Goal: Task Accomplishment & Management: Complete application form

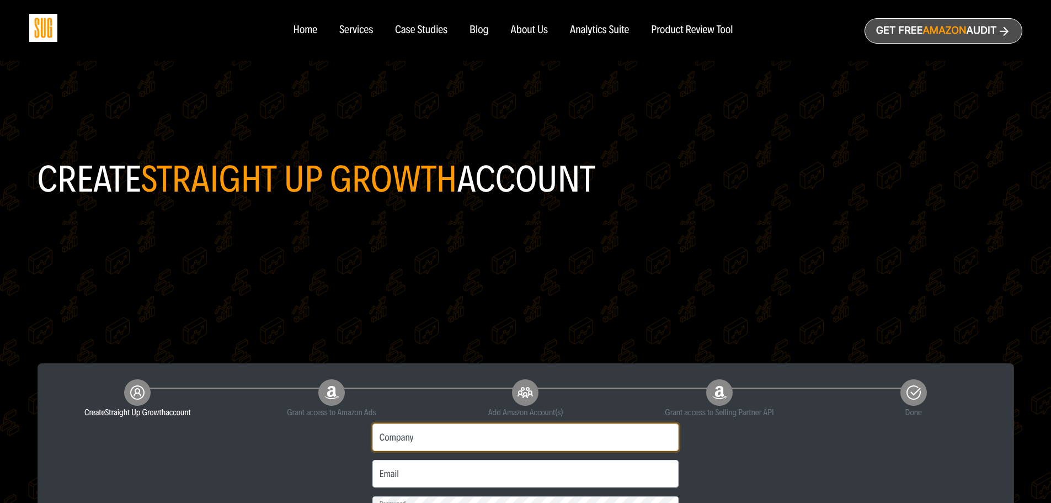
click at [462, 440] on input "Company" at bounding box center [525, 437] width 307 height 28
type input "United Hair Care"
type input "l"
type input "welle@unitedhaircare.com"
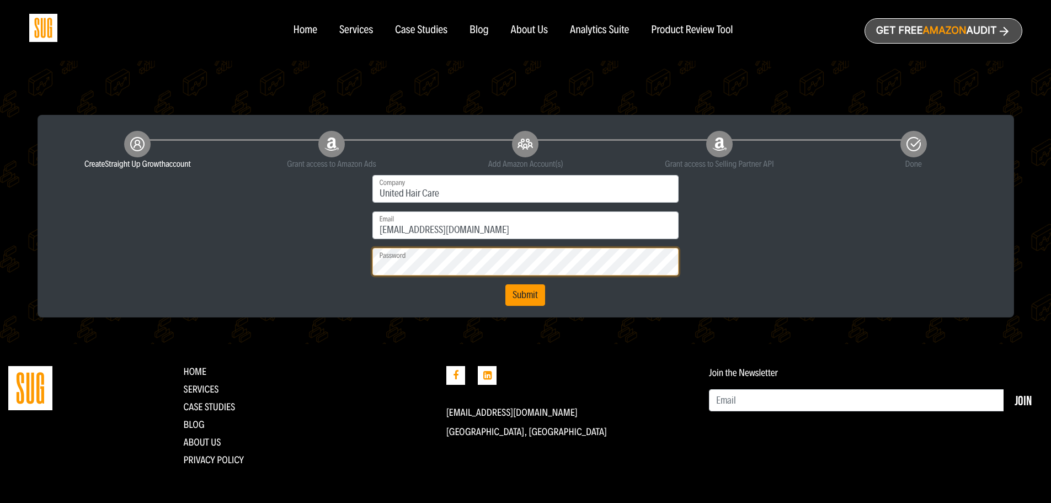
scroll to position [255, 0]
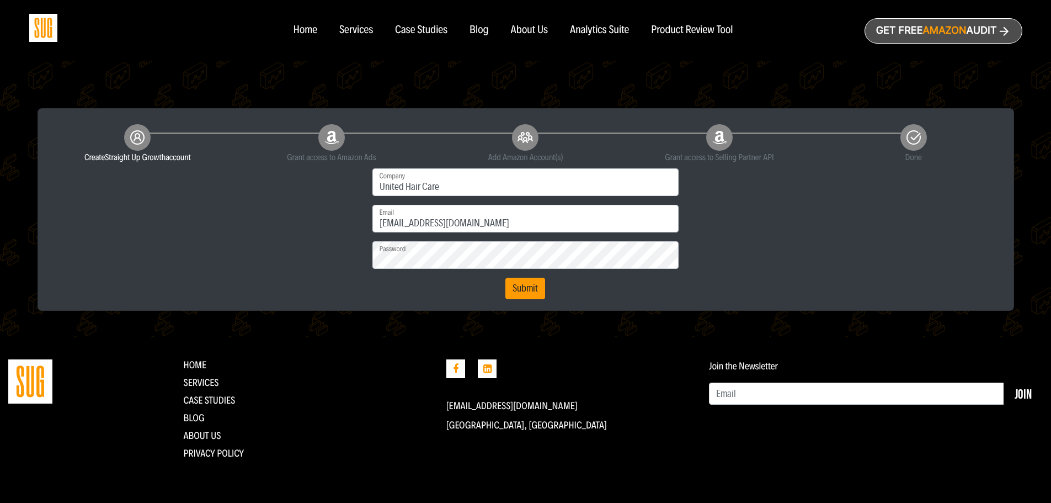
click at [461, 298] on form "First name Last name Phone United Hair Care Company welle@unitedhaircare.com Em…" at bounding box center [525, 233] width 323 height 131
click at [527, 284] on button "Submit" at bounding box center [525, 289] width 40 height 22
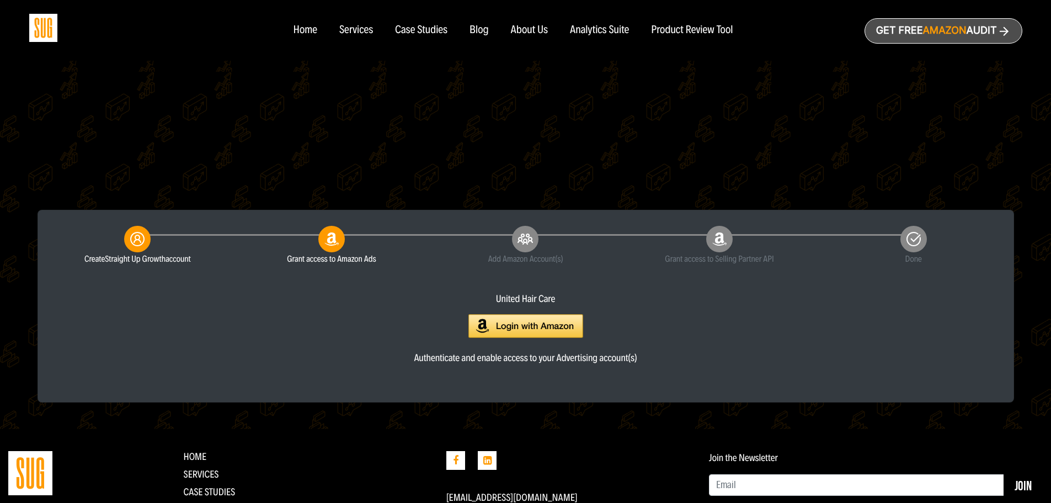
scroll to position [166, 0]
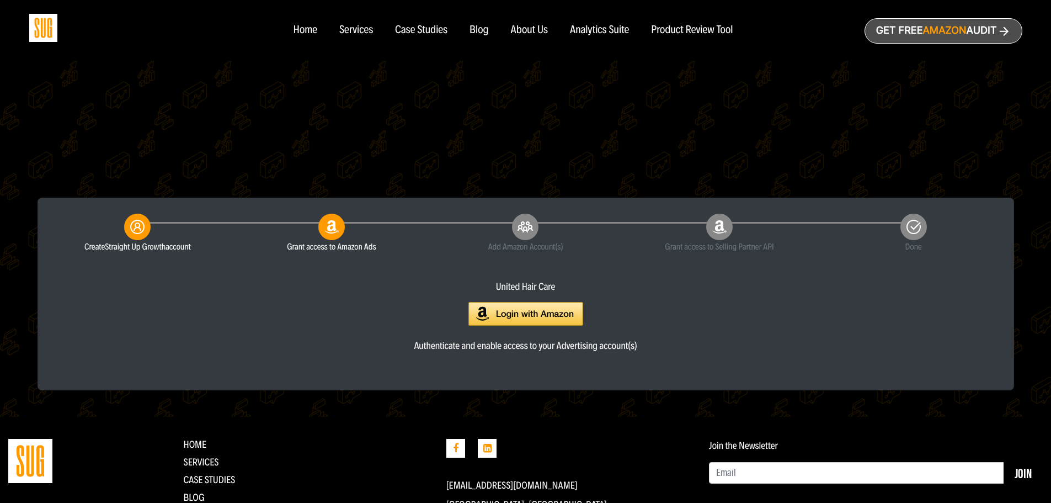
click at [502, 315] on img at bounding box center [525, 314] width 115 height 24
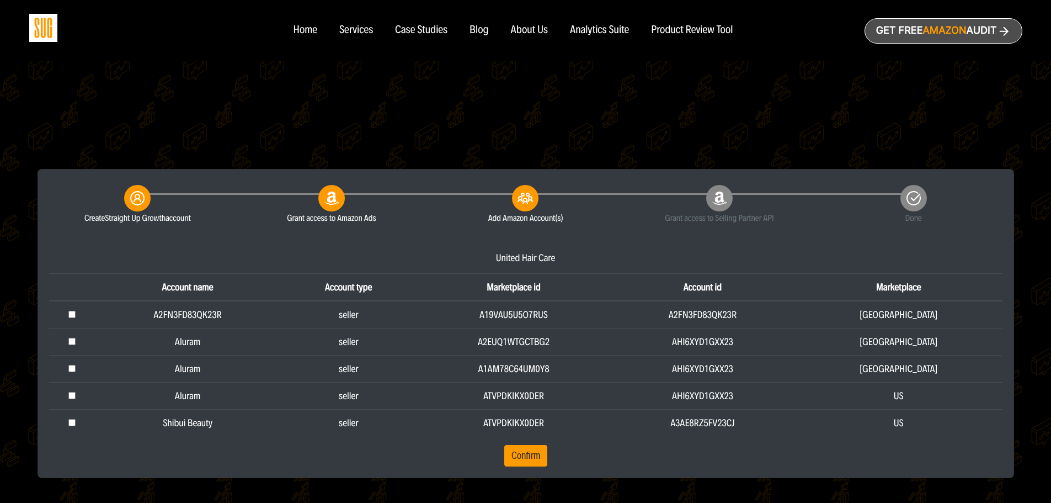
scroll to position [221, 0]
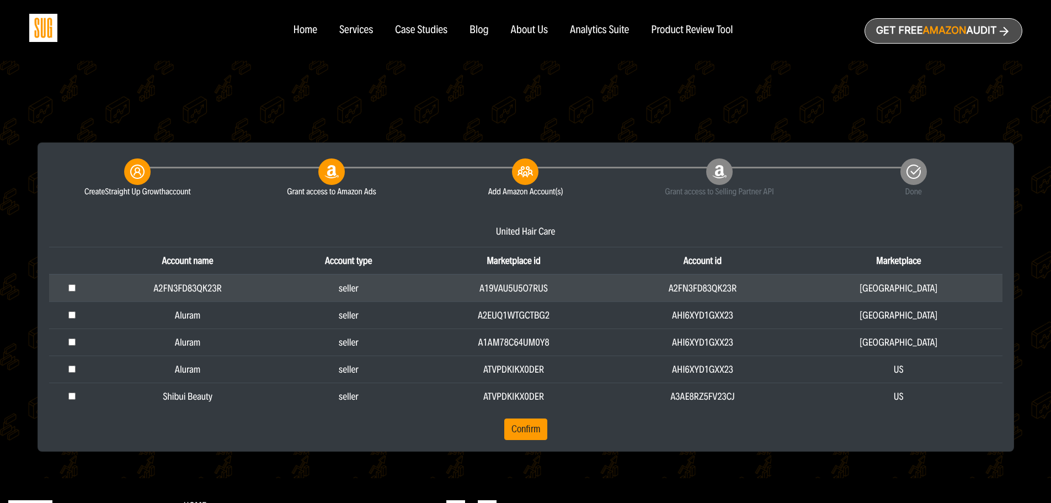
click at [71, 288] on input "checkbox" at bounding box center [71, 287] width 7 height 7
checkbox input "true"
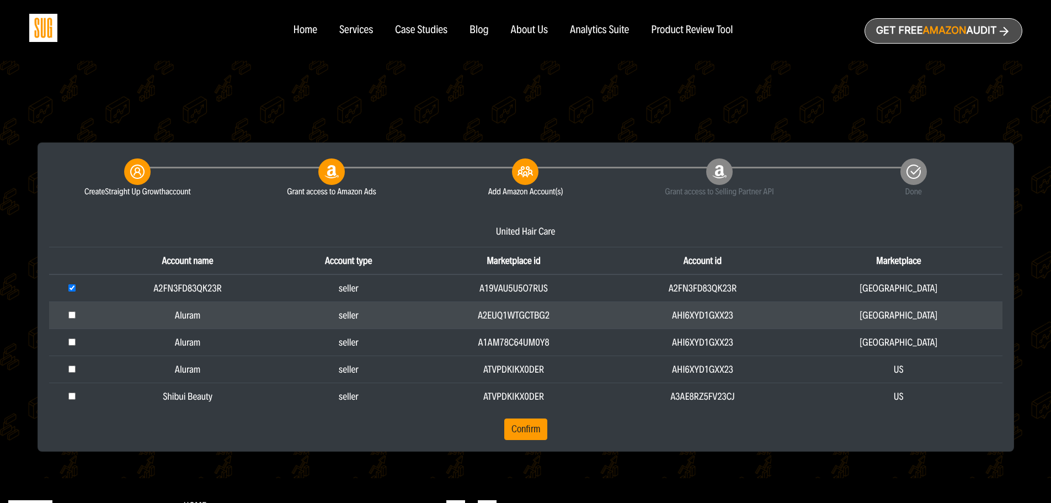
click at [75, 309] on td at bounding box center [72, 314] width 46 height 27
click at [72, 314] on input "checkbox" at bounding box center [71, 314] width 7 height 7
checkbox input "true"
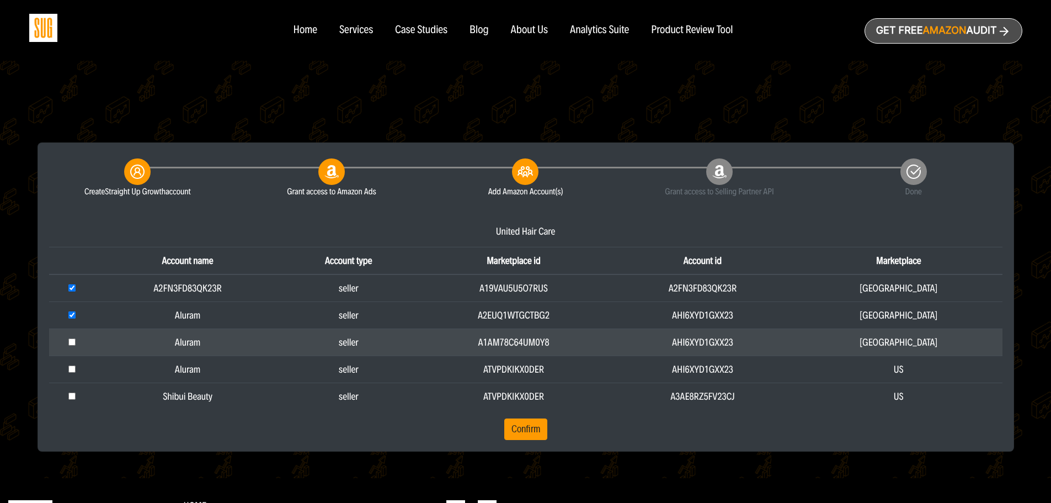
click at [73, 343] on input "checkbox" at bounding box center [71, 341] width 7 height 7
checkbox input "true"
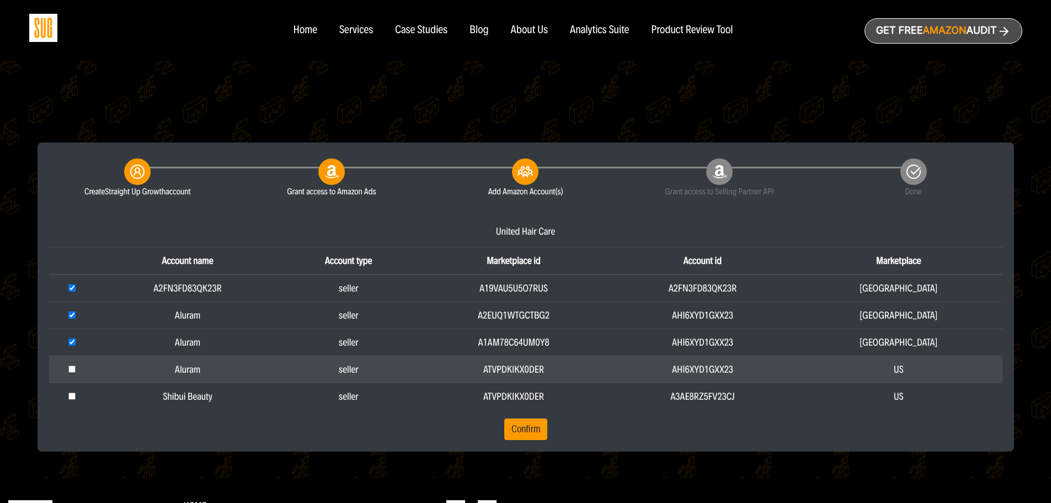
click at [76, 369] on input "checkbox" at bounding box center [71, 368] width 7 height 7
checkbox input "true"
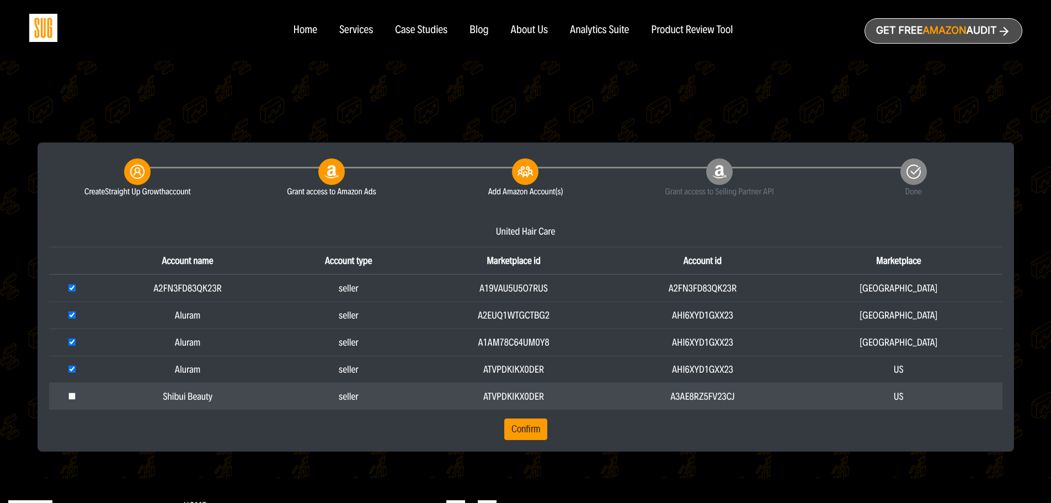
click at [73, 393] on input "checkbox" at bounding box center [71, 395] width 7 height 7
checkbox input "true"
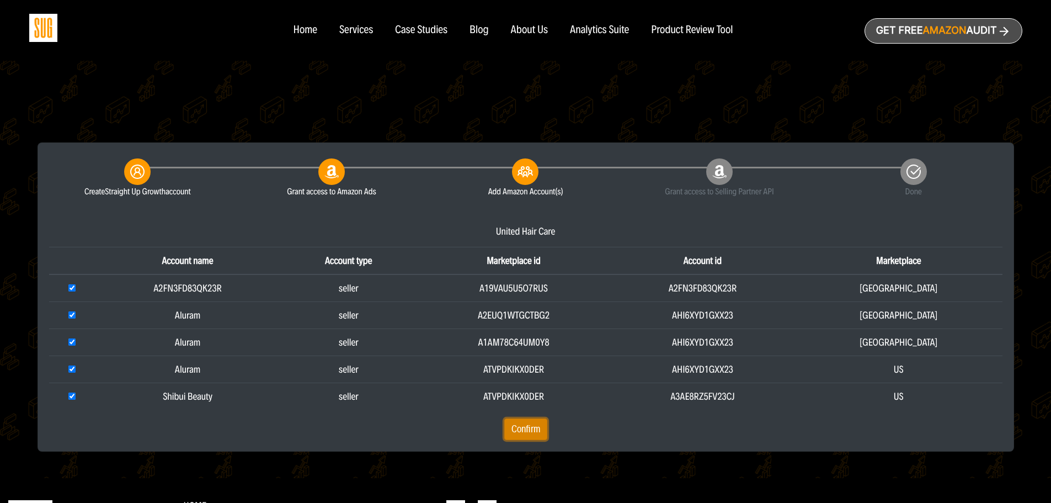
click at [511, 426] on button "Confirm" at bounding box center [525, 429] width 43 height 22
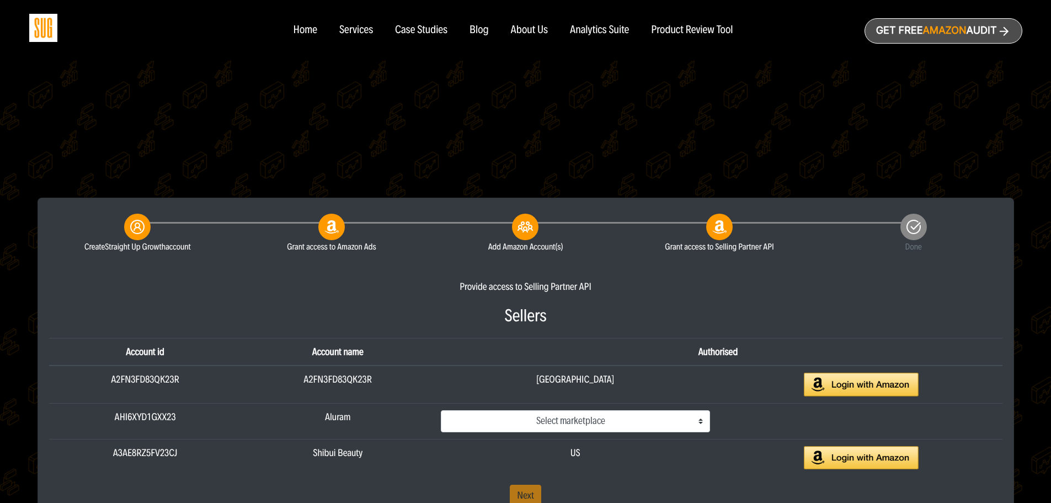
scroll to position [221, 0]
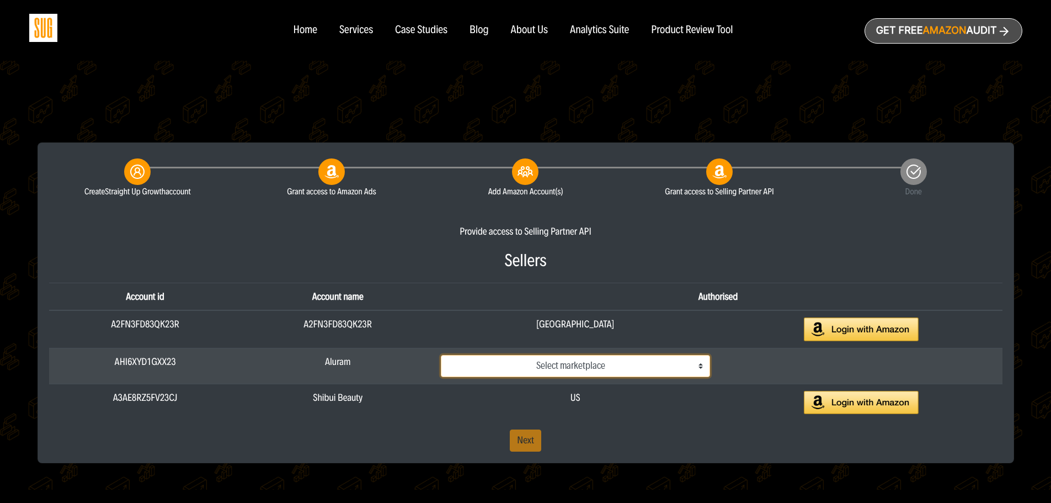
click at [710, 364] on select "Select marketplace Canada Mexico US" at bounding box center [575, 366] width 269 height 22
click at [441, 355] on select "Select marketplace Canada Mexico US" at bounding box center [575, 366] width 269 height 22
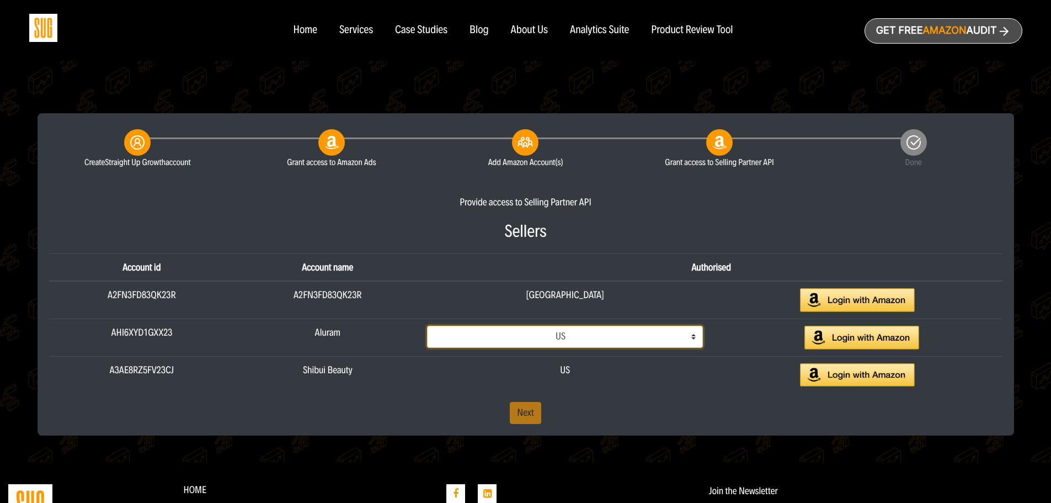
scroll to position [276, 0]
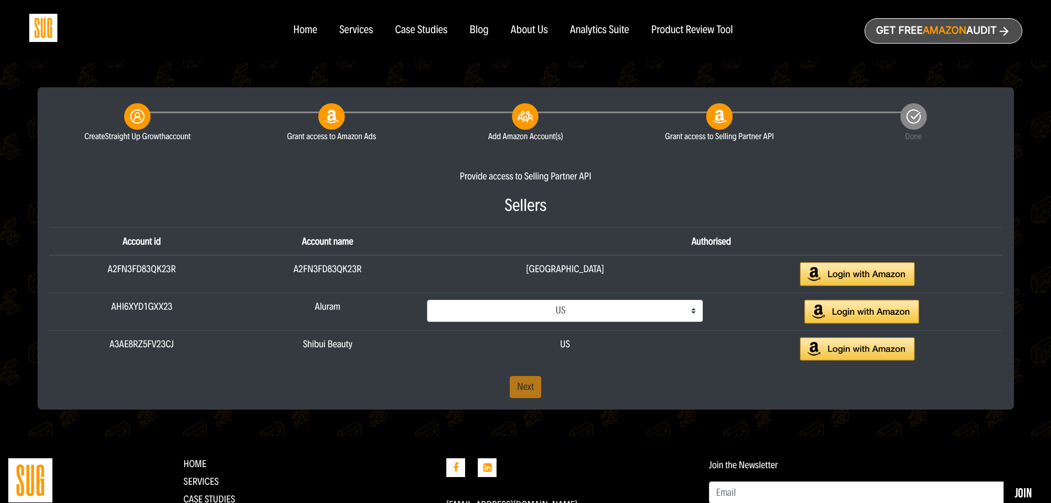
click at [530, 387] on div "Provide access to Selling Partner API Sellers Account id Account name Authorise…" at bounding box center [526, 283] width 970 height 228
click at [577, 387] on div "Provide access to Selling Partner API Sellers Account id Account name Authorise…" at bounding box center [526, 283] width 970 height 228
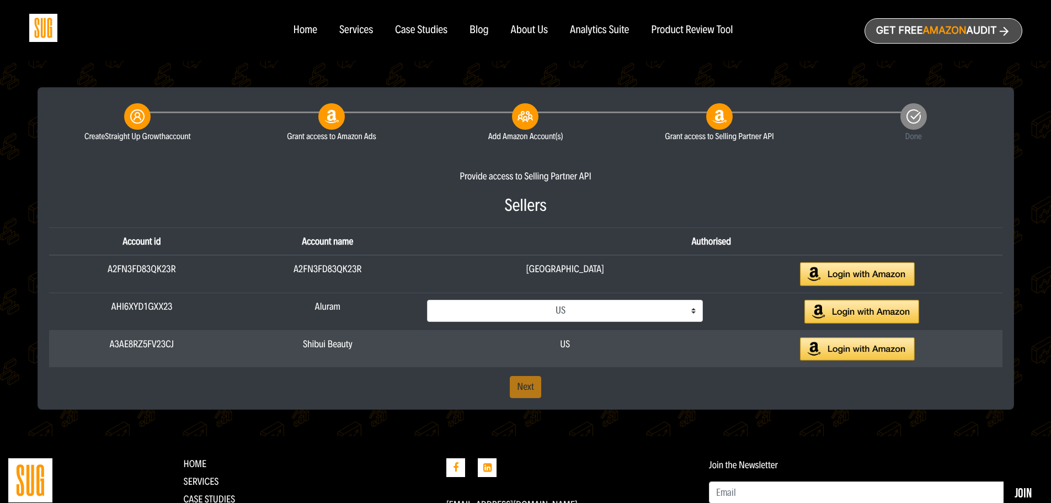
click at [690, 343] on div "US" at bounding box center [565, 349] width 292 height 24
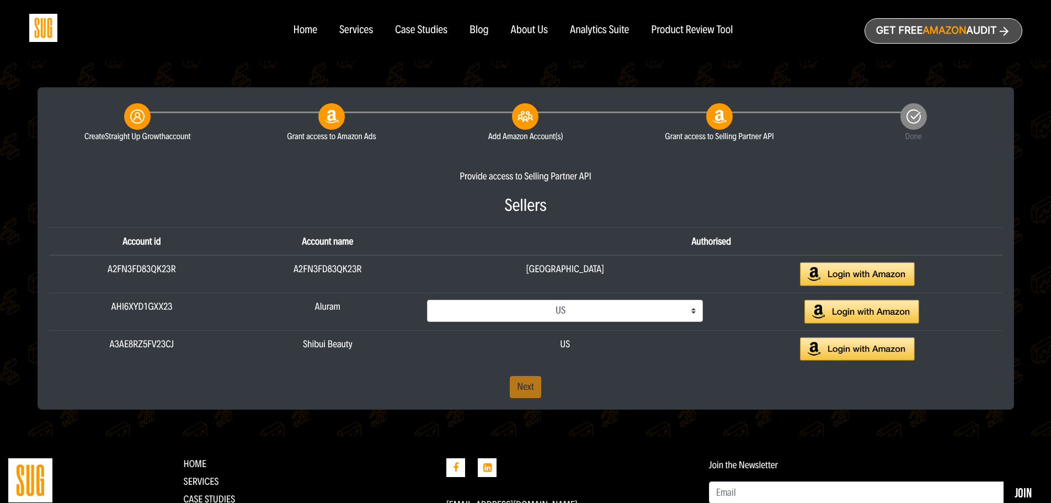
click at [403, 398] on div "Create Straight Up Growth account Grant access to Amazon Ads Add Amazon Account…" at bounding box center [525, 248] width 975 height 321
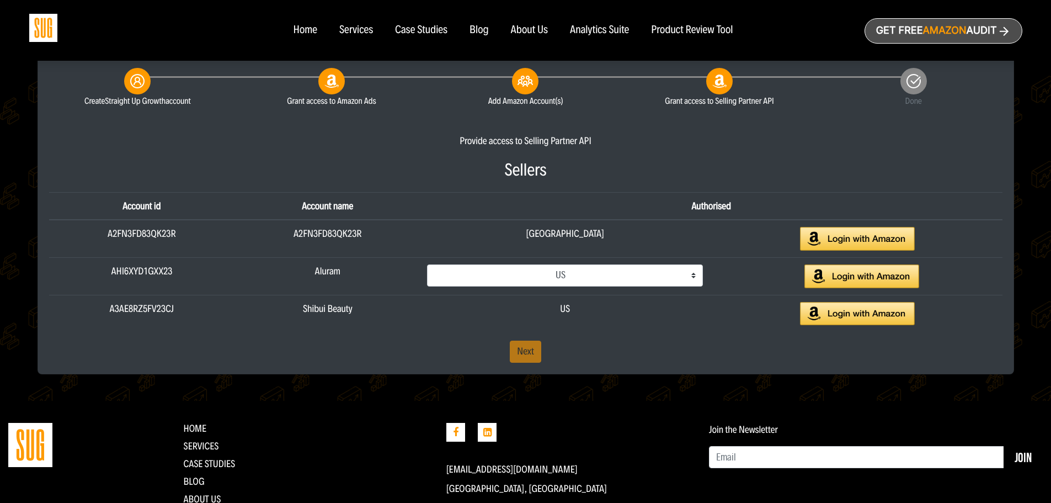
scroll to position [331, 0]
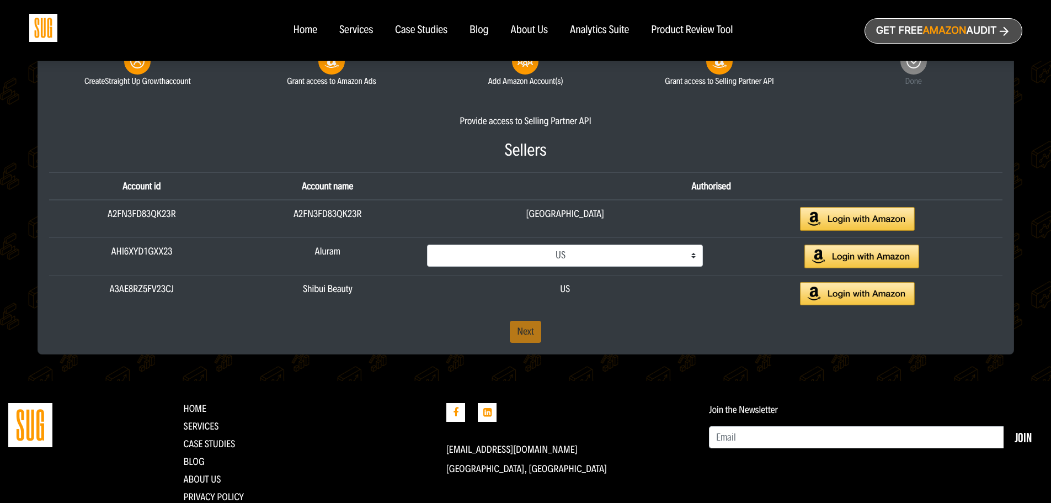
click at [610, 314] on div "Provide access to Selling Partner API Sellers Account id Account name Authorise…" at bounding box center [526, 228] width 970 height 228
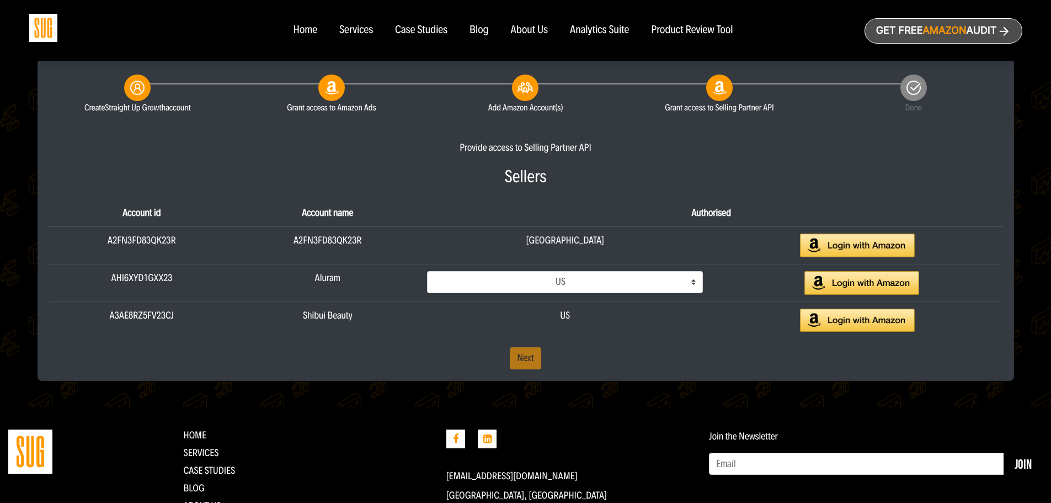
scroll to position [209, 0]
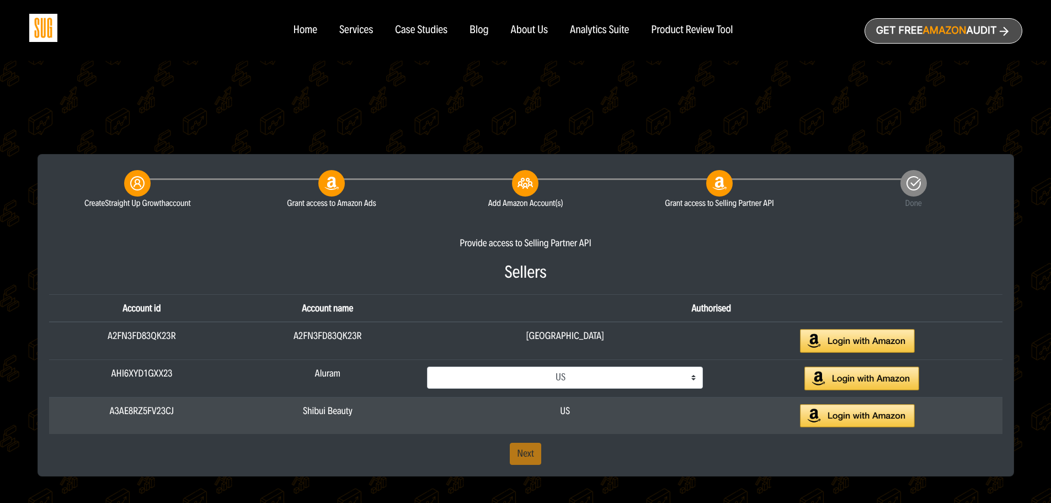
click at [588, 409] on div "US" at bounding box center [565, 416] width 292 height 24
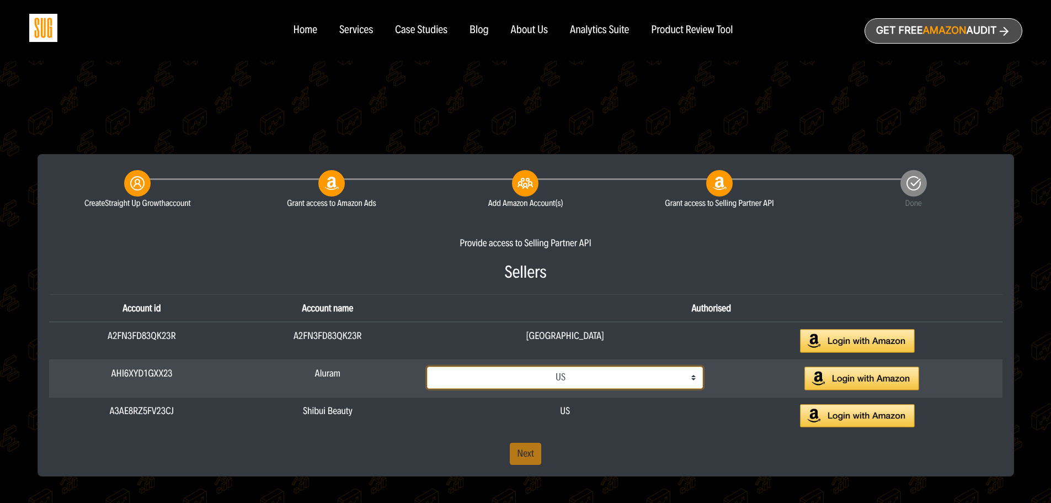
click at [625, 378] on select "Select marketplace Canada Mexico US" at bounding box center [565, 377] width 276 height 22
click at [435, 366] on select "Select marketplace Canada Mexico US" at bounding box center [565, 377] width 276 height 22
drag, startPoint x: 679, startPoint y: 372, endPoint x: 664, endPoint y: 381, distance: 17.8
click at [679, 372] on select "Select marketplace [GEOGRAPHIC_DATA] [GEOGRAPHIC_DATA] [GEOGRAPHIC_DATA]" at bounding box center [565, 377] width 276 height 22
select select "ATVPDKIKX0DER"
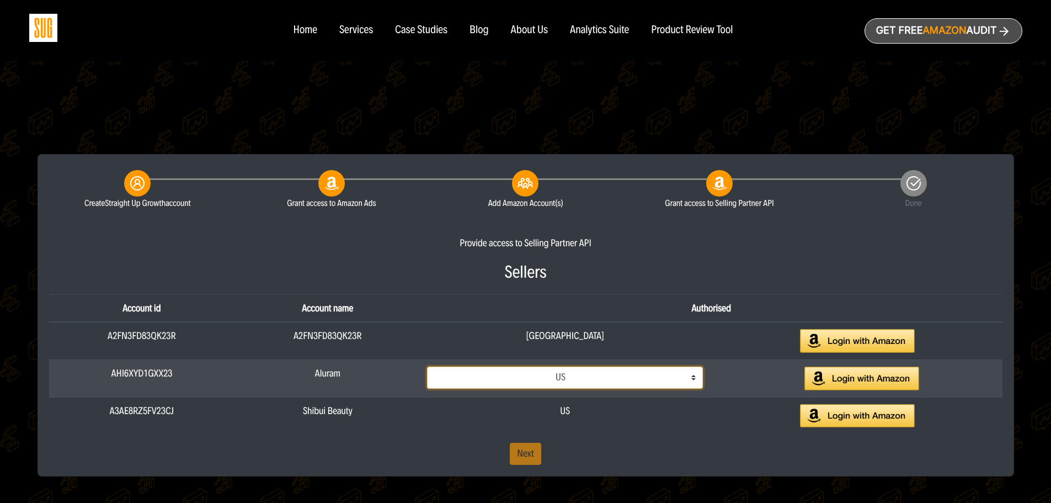
click at [435, 366] on select "Select marketplace Canada Mexico US" at bounding box center [565, 377] width 276 height 22
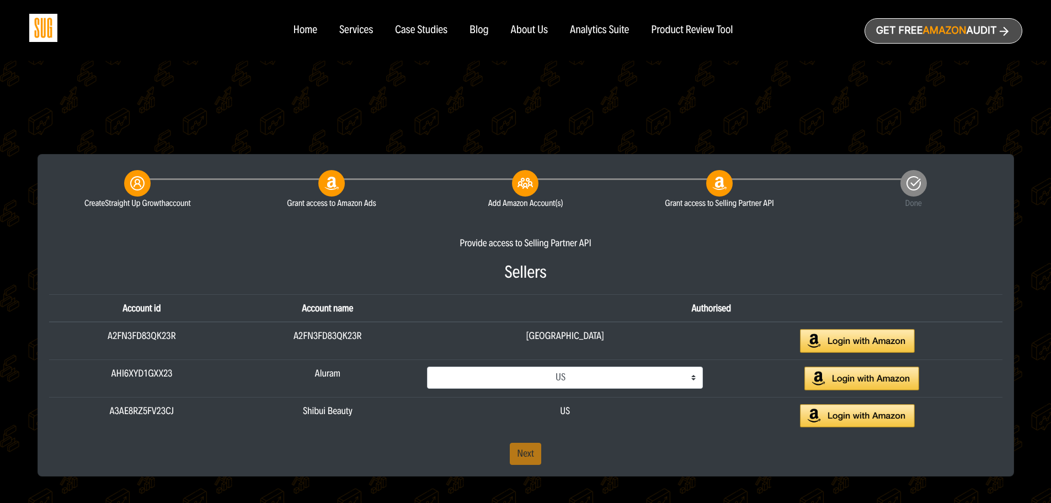
click at [580, 456] on div "Provide access to Selling Partner API Sellers Account id Account name Authorise…" at bounding box center [526, 350] width 970 height 228
click at [527, 456] on div "Provide access to Selling Partner API Sellers Account id Account name Authorise…" at bounding box center [526, 350] width 970 height 228
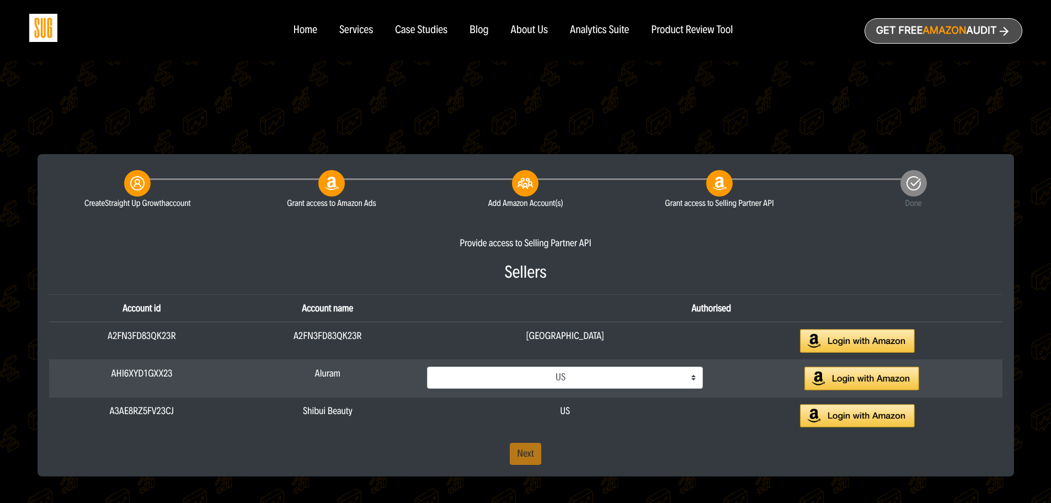
click at [835, 375] on img at bounding box center [861, 378] width 115 height 24
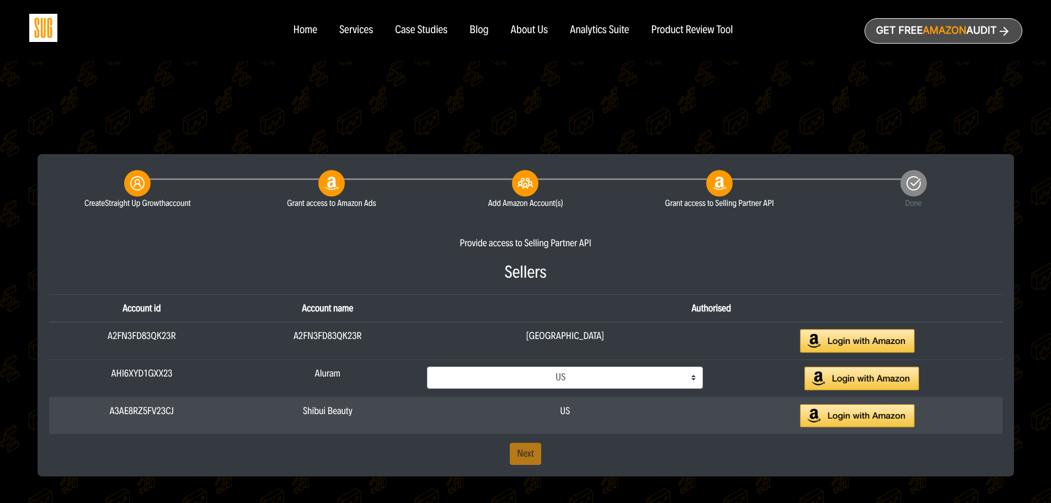
click at [839, 415] on img at bounding box center [857, 416] width 115 height 24
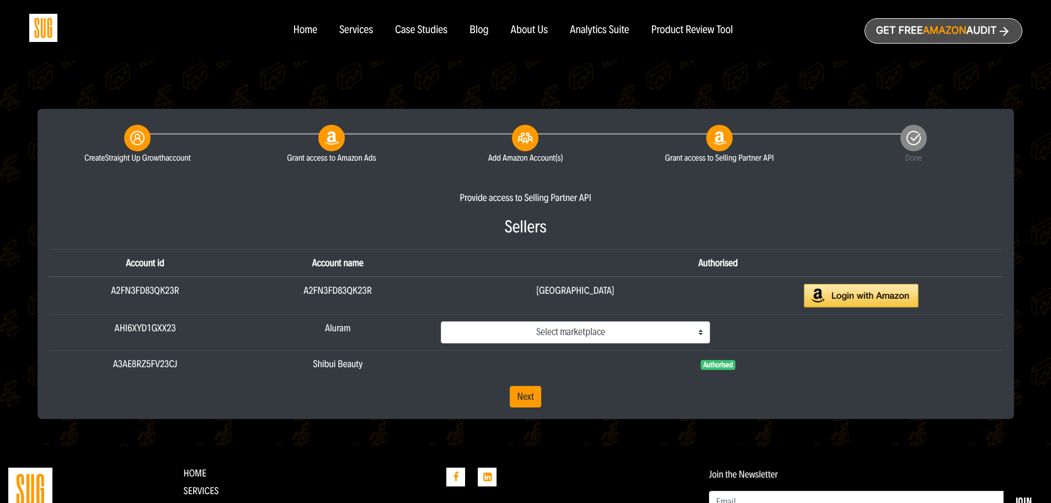
scroll to position [276, 0]
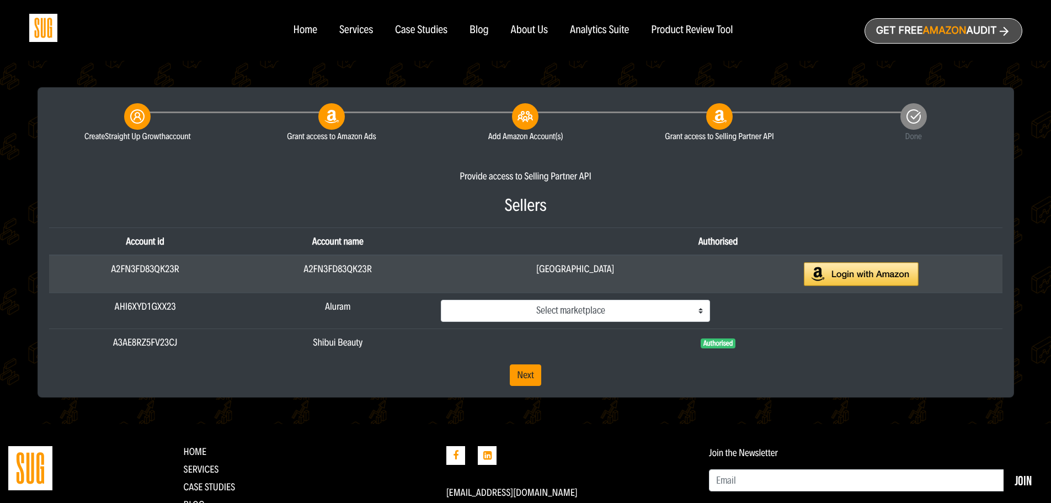
click at [867, 275] on img at bounding box center [861, 274] width 115 height 24
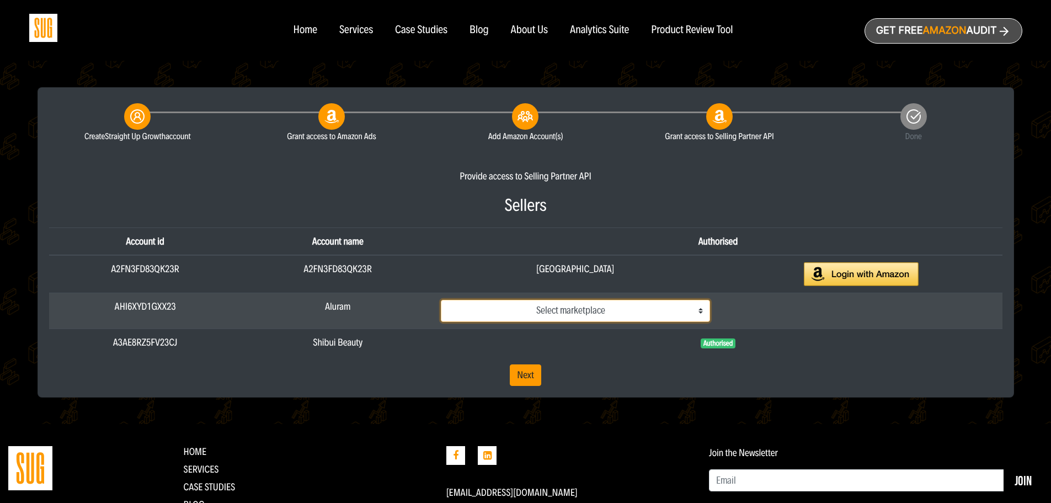
click at [579, 311] on select "Select marketplace [GEOGRAPHIC_DATA] [GEOGRAPHIC_DATA] [GEOGRAPHIC_DATA]" at bounding box center [575, 311] width 269 height 22
select select "ATVPDKIKX0DER"
click at [441, 300] on select "Select marketplace [GEOGRAPHIC_DATA] [GEOGRAPHIC_DATA] [GEOGRAPHIC_DATA]" at bounding box center [575, 311] width 269 height 22
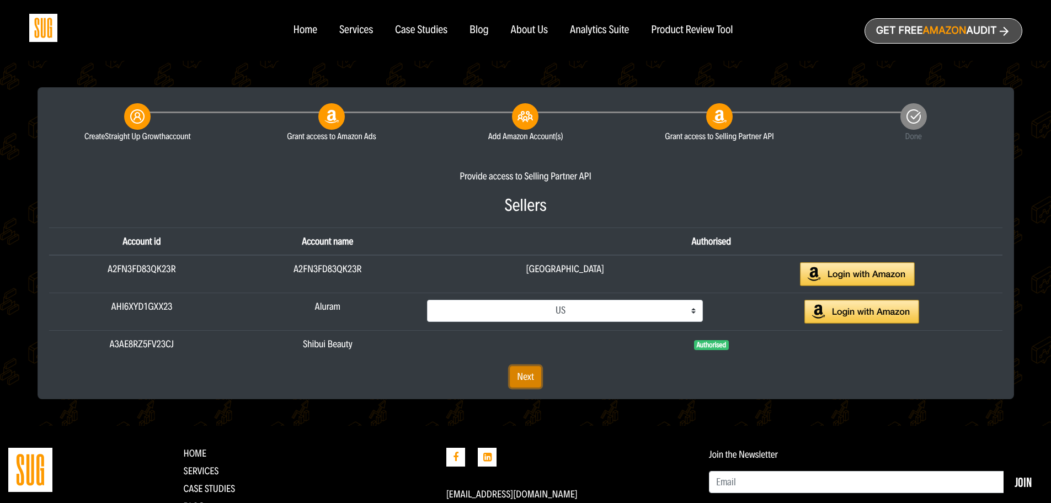
click at [534, 380] on link "Next" at bounding box center [525, 377] width 31 height 22
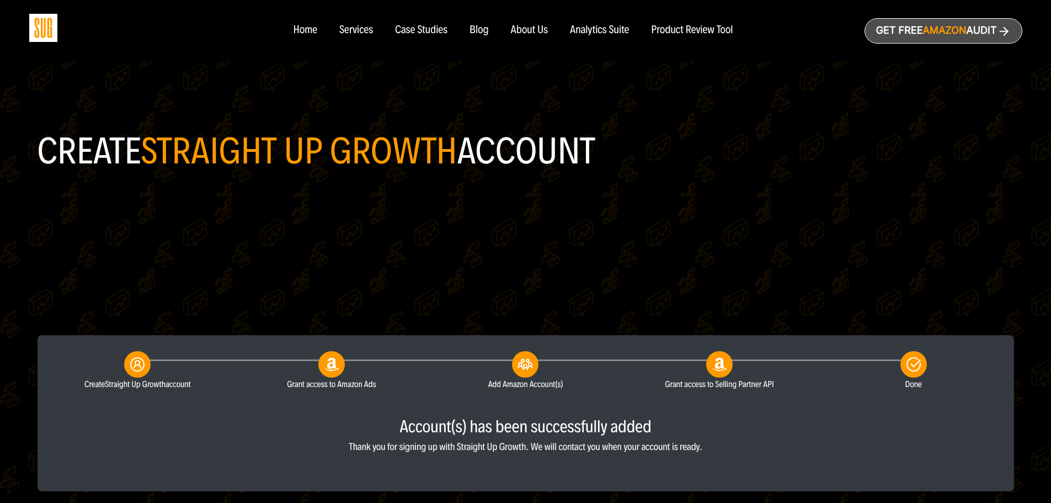
scroll to position [55, 0]
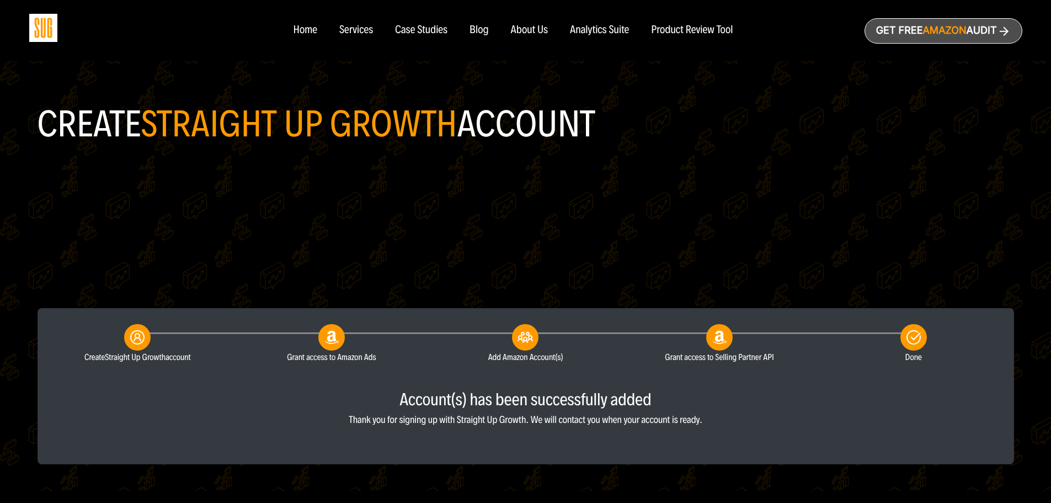
drag, startPoint x: 703, startPoint y: 343, endPoint x: 712, endPoint y: 408, distance: 65.8
click at [712, 408] on div "Account(s) has been successfully added" at bounding box center [525, 399] width 953 height 19
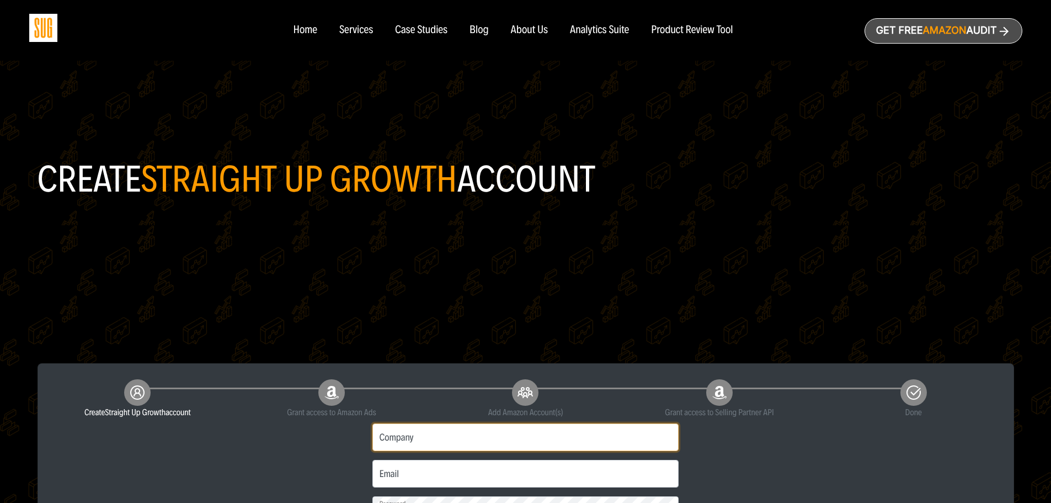
click at [462, 445] on input "Company" at bounding box center [525, 437] width 307 height 28
type input "United Hair"
type input "[EMAIL_ADDRESS][DOMAIN_NAME]"
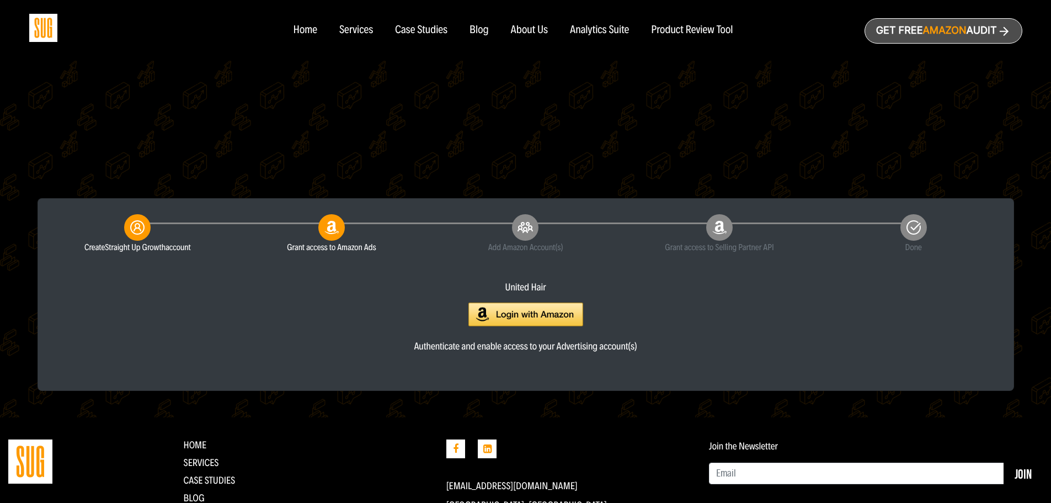
scroll to position [166, 0]
click at [551, 320] on img at bounding box center [525, 314] width 115 height 24
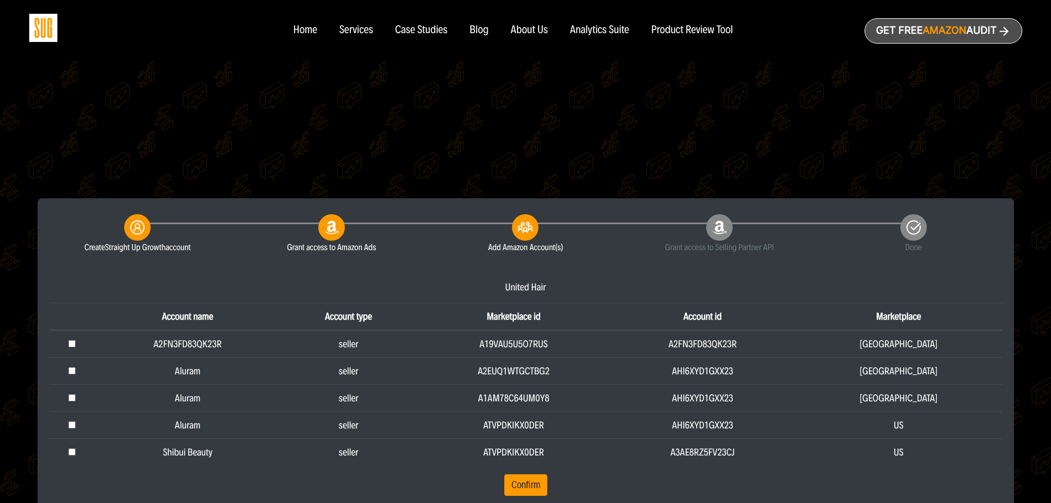
scroll to position [166, 0]
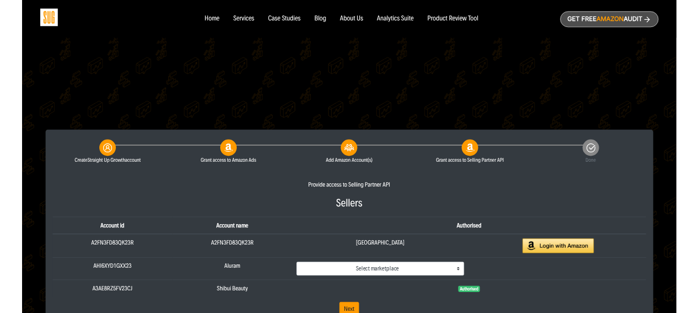
scroll to position [166, 0]
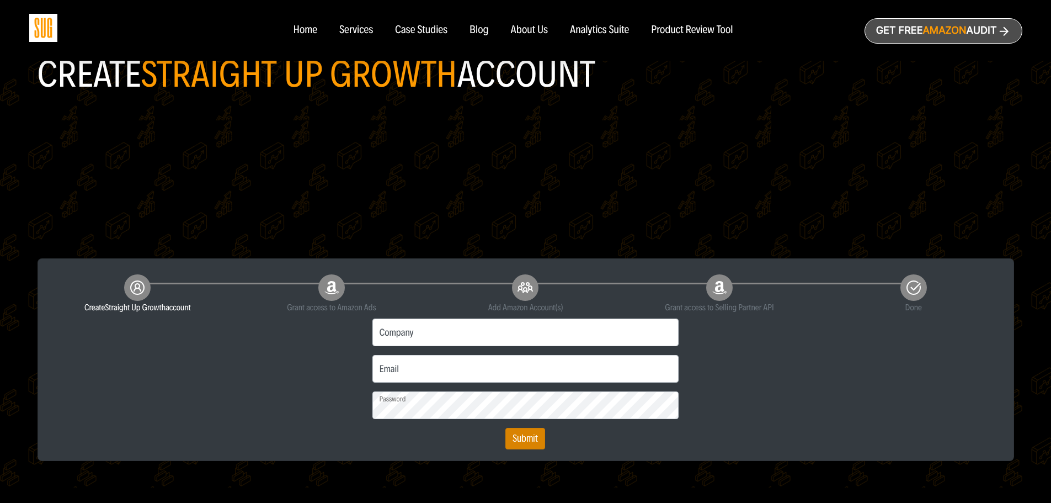
scroll to position [110, 0]
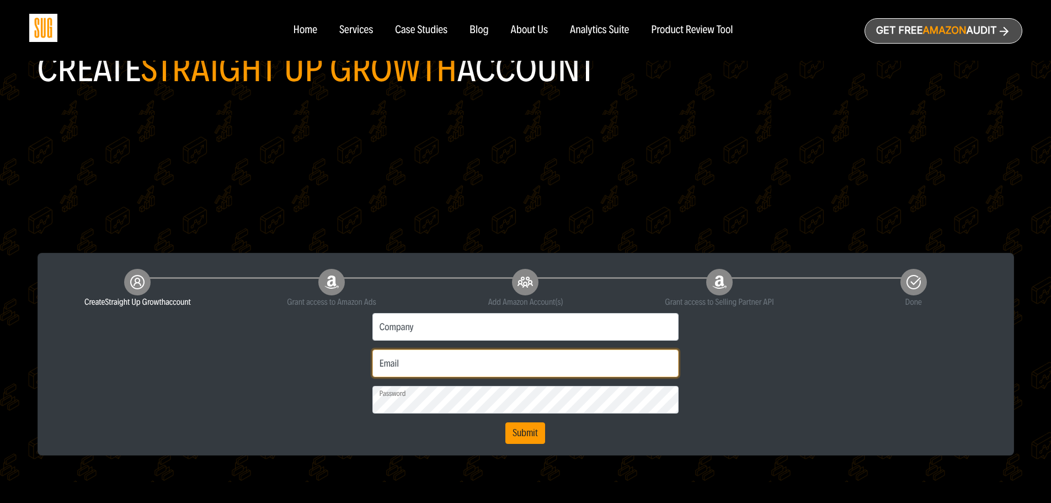
type input "Wellel@unitedhaircare.com"
click at [444, 330] on input "Company" at bounding box center [525, 327] width 307 height 28
type input "United Hair C"
click at [356, 342] on div "First name Last name Phone United Hair C Company Wellel@unitedhaircare.com Emai…" at bounding box center [526, 376] width 970 height 136
click at [404, 368] on input "Wellel@unitedhaircare.com" at bounding box center [525, 363] width 307 height 28
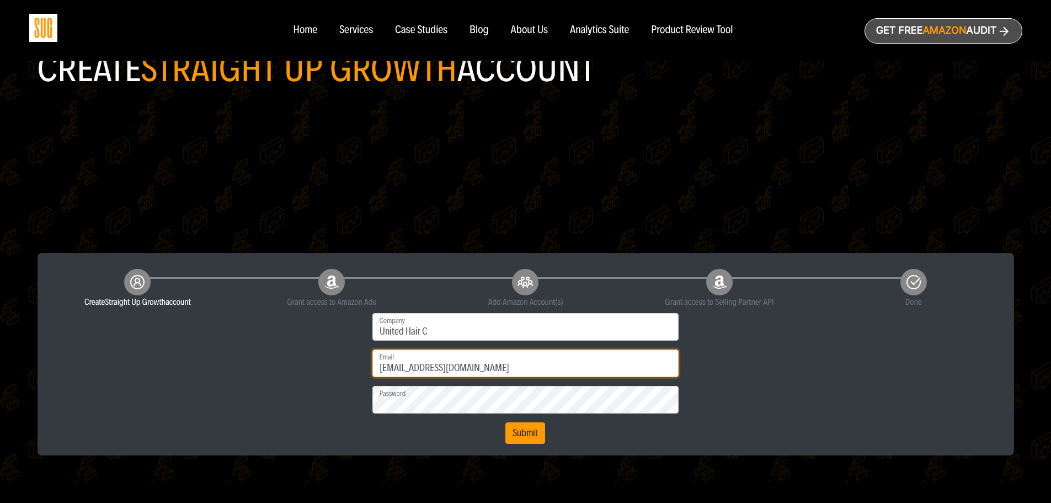
type input "Welleli@unitedhaircare.com"
click at [255, 408] on div "First name Last name Phone United Hair C Company Welleli@unitedhaircare.com Ema…" at bounding box center [526, 376] width 970 height 136
click at [516, 430] on button "Submit" at bounding box center [525, 433] width 40 height 22
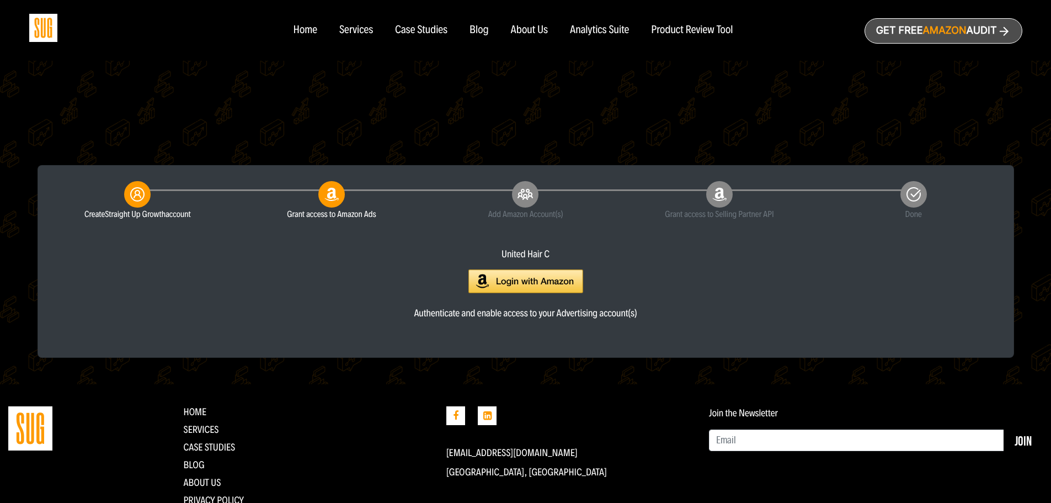
scroll to position [221, 0]
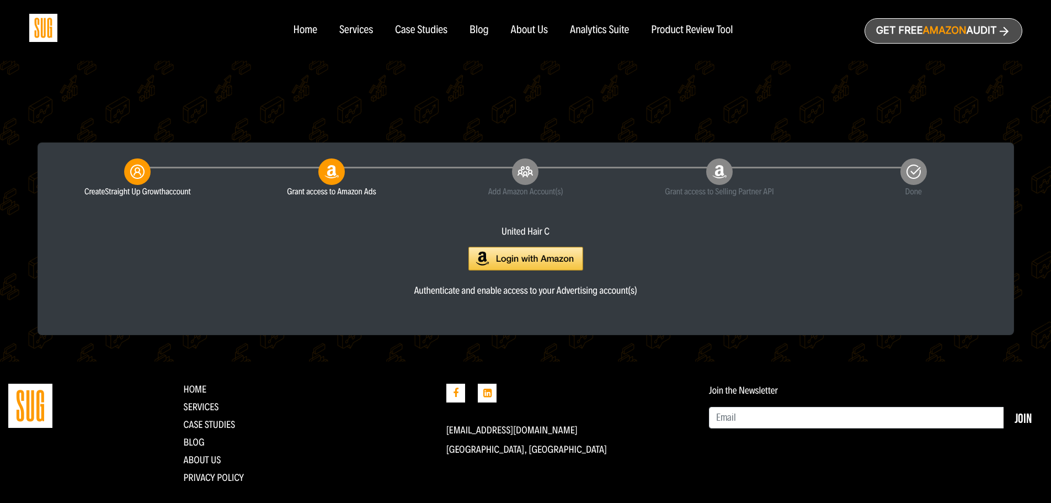
click at [554, 258] on img at bounding box center [525, 259] width 115 height 24
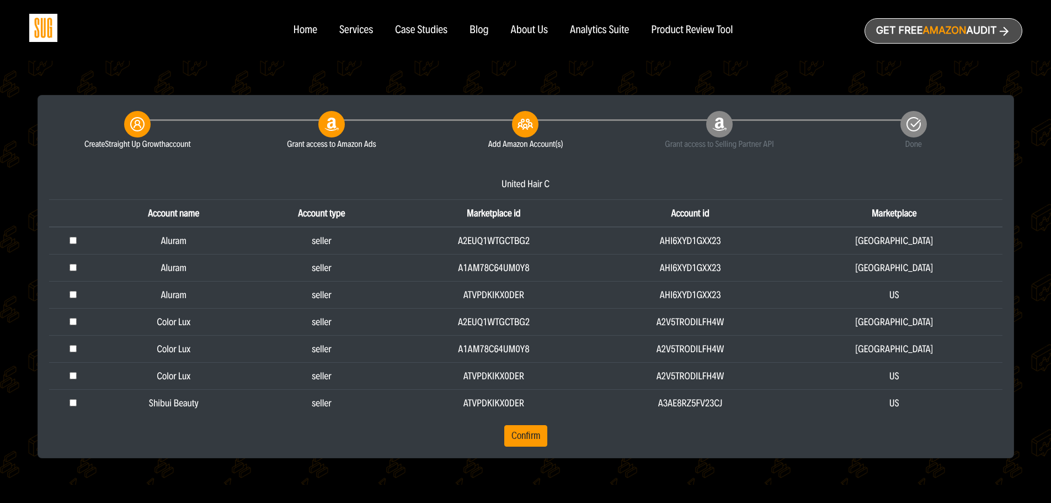
scroll to position [276, 0]
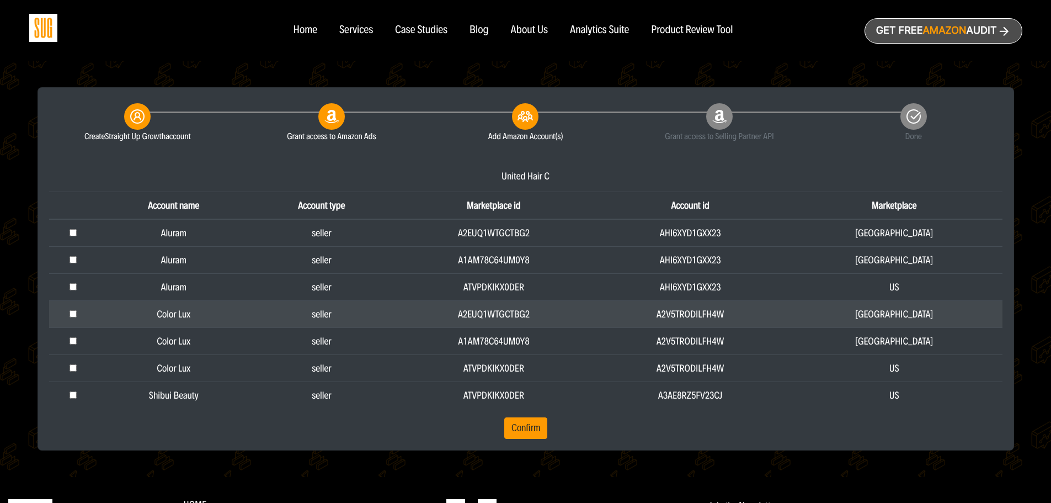
click at [77, 312] on input "checkbox" at bounding box center [73, 313] width 7 height 7
checkbox input "true"
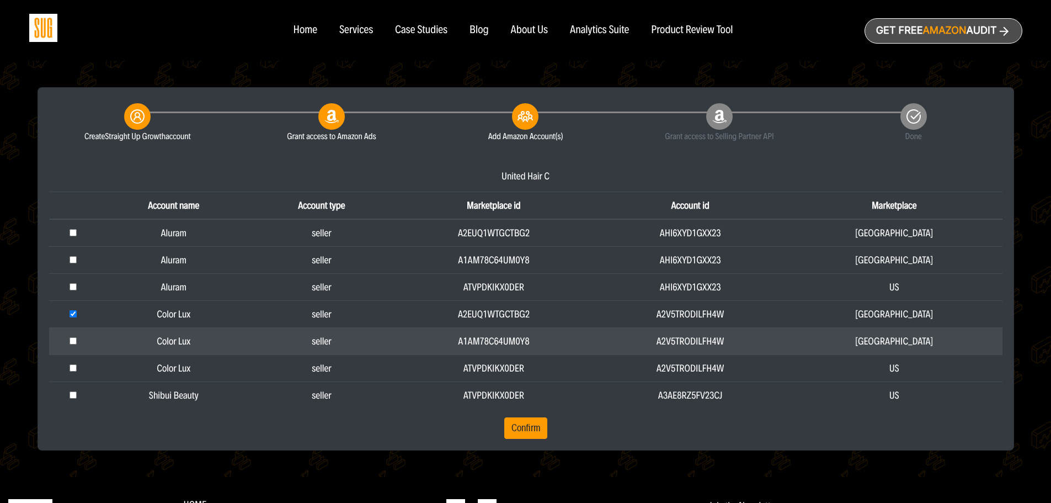
click at [74, 342] on input "checkbox" at bounding box center [73, 340] width 7 height 7
checkbox input "true"
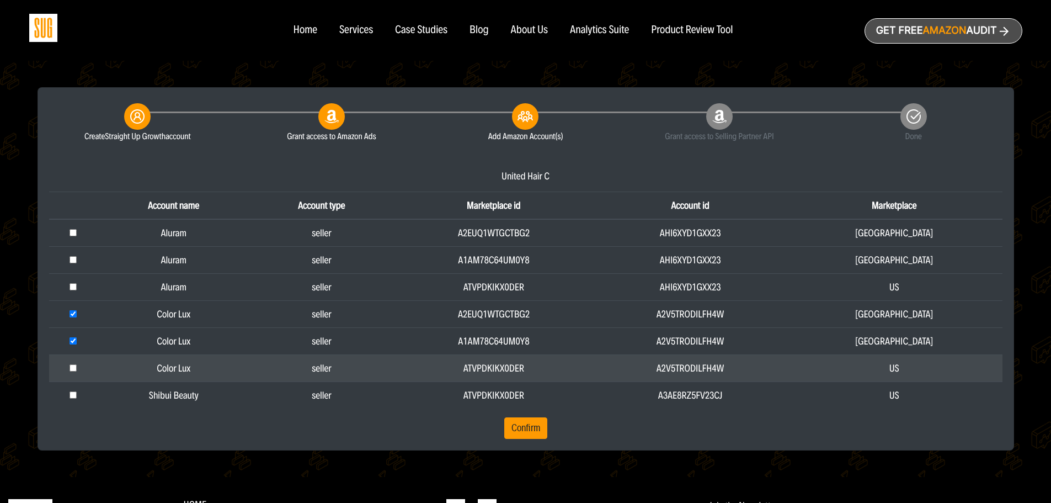
click at [73, 367] on input "checkbox" at bounding box center [73, 367] width 7 height 7
checkbox input "true"
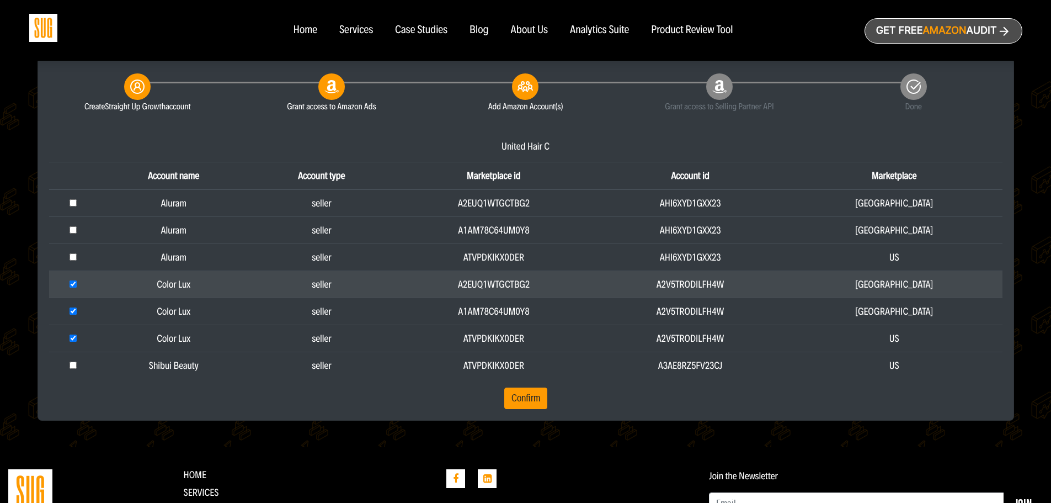
scroll to position [331, 0]
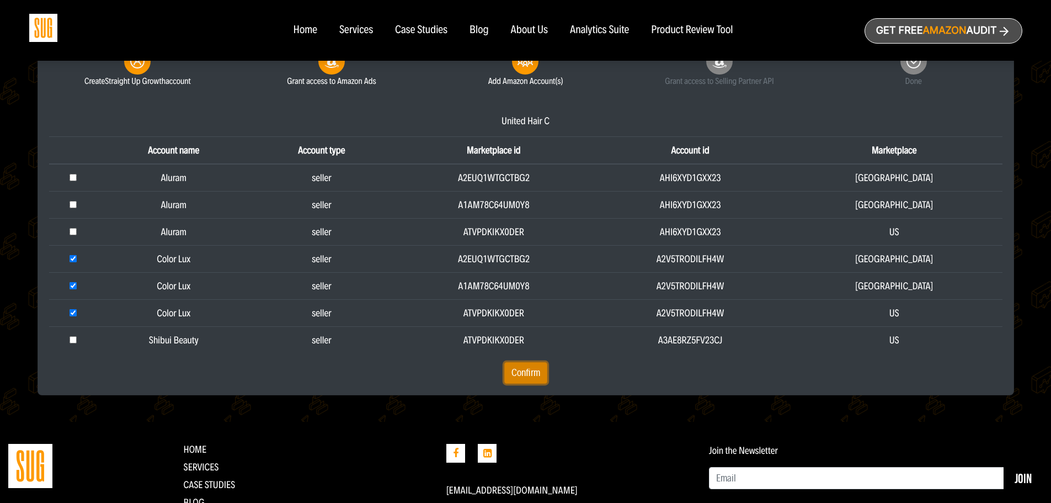
click at [534, 374] on button "Confirm" at bounding box center [525, 373] width 43 height 22
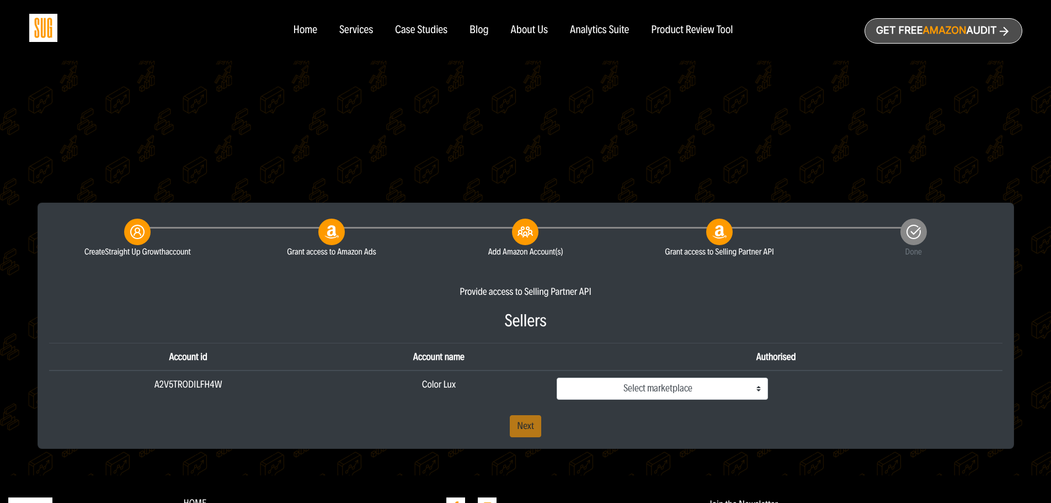
scroll to position [166, 0]
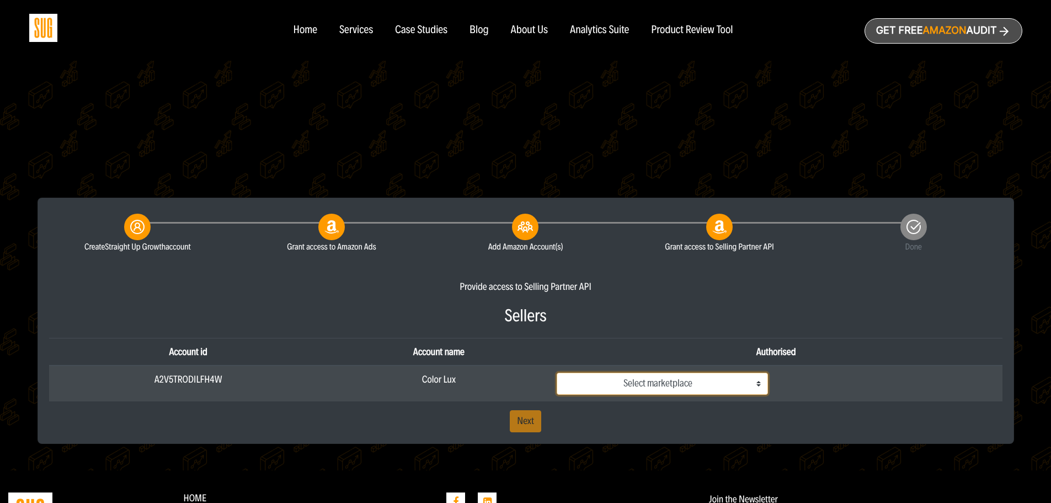
click at [646, 378] on select "Select marketplace Canada Mexico US" at bounding box center [662, 383] width 211 height 22
select select "ATVPDKIKX0DER"
click at [557, 372] on select "Select marketplace Canada Mexico US" at bounding box center [662, 383] width 211 height 22
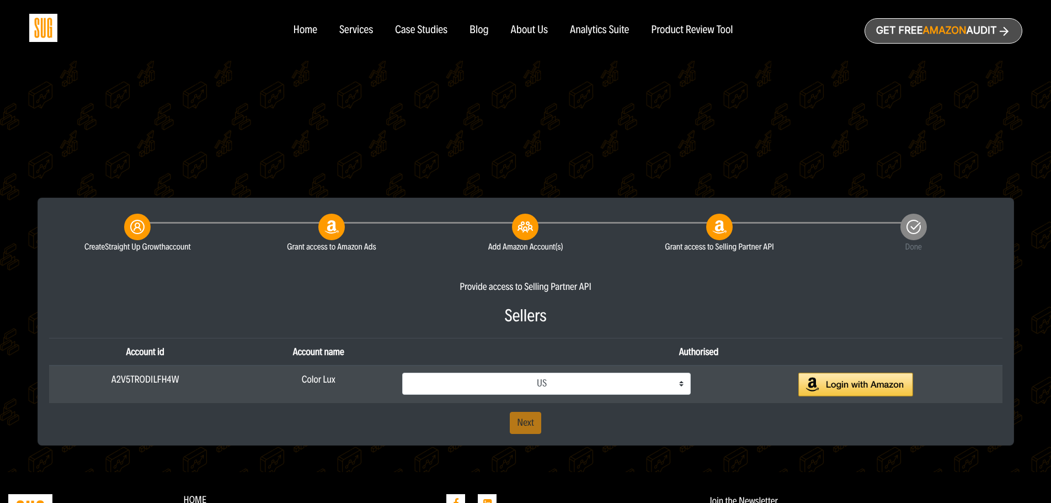
click at [866, 378] on img at bounding box center [855, 384] width 115 height 24
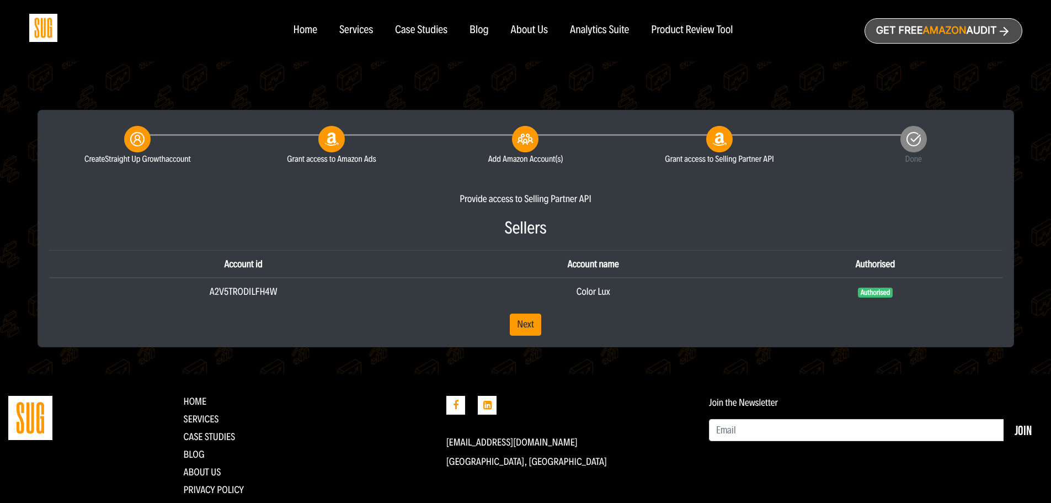
scroll to position [276, 0]
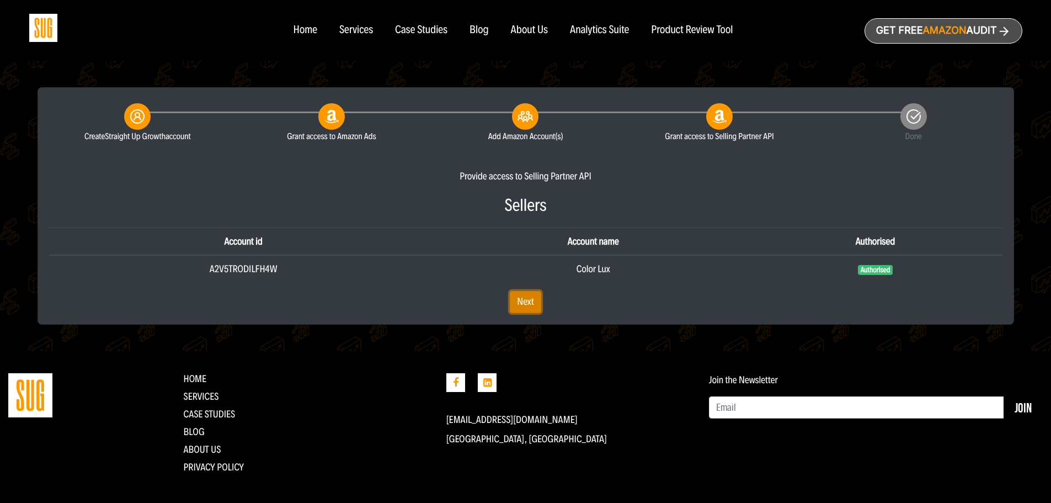
click at [529, 303] on link "Next" at bounding box center [525, 302] width 31 height 22
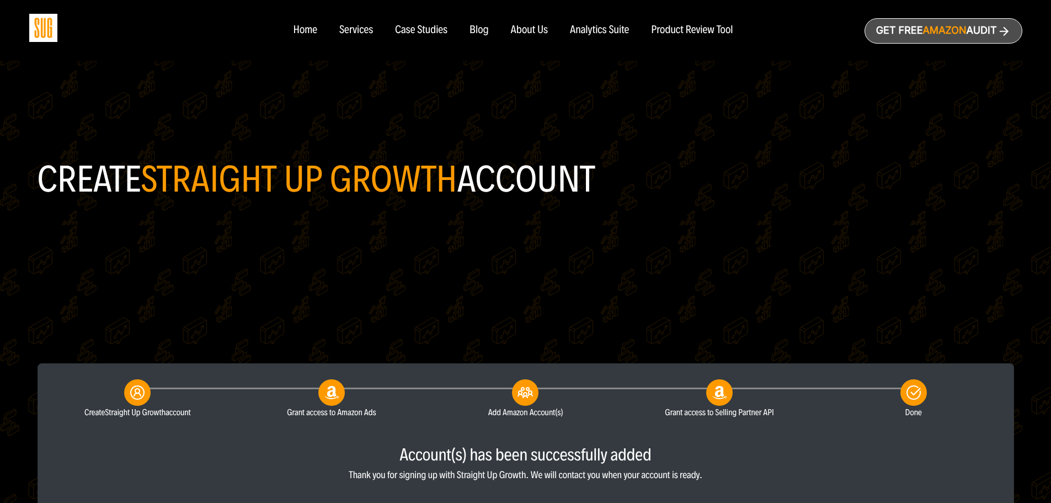
drag, startPoint x: 0, startPoint y: 0, endPoint x: 425, endPoint y: 290, distance: 514.2
click at [425, 290] on header "Create Straight Up Growth account" at bounding box center [526, 209] width 977 height 308
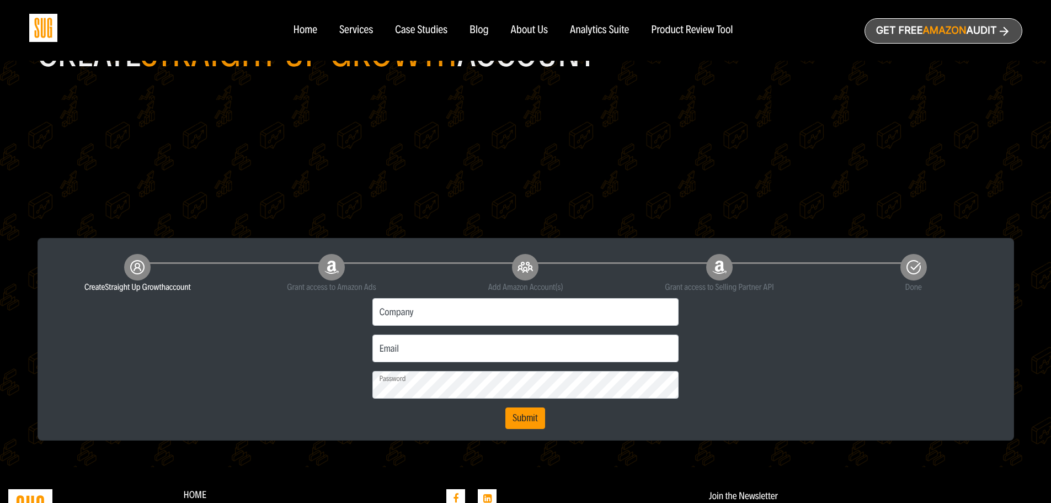
scroll to position [166, 0]
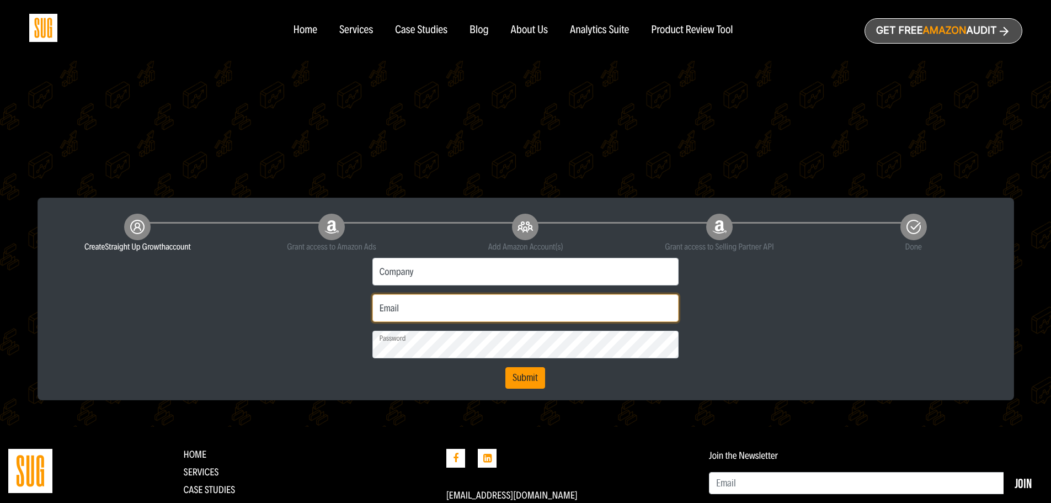
type input "[EMAIL_ADDRESS][DOMAIN_NAME]"
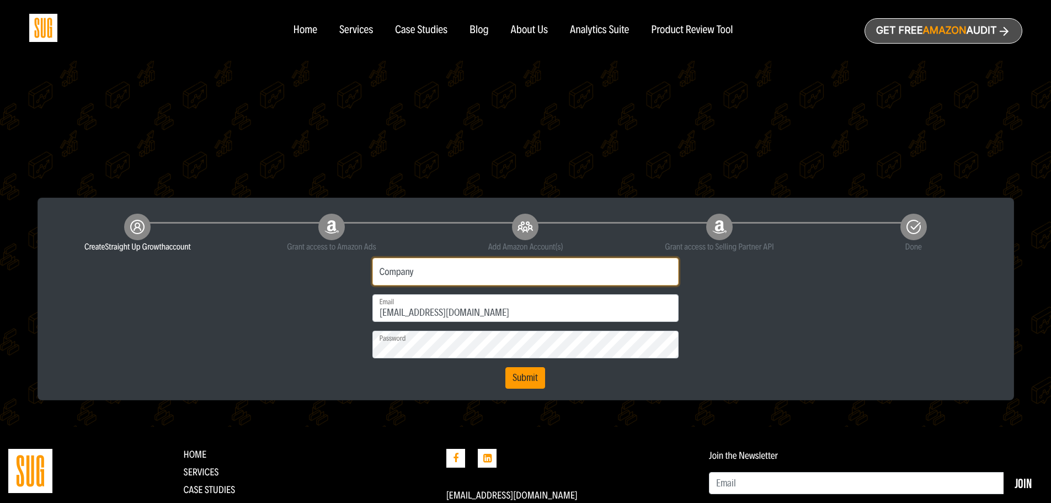
click at [430, 280] on input "Company" at bounding box center [525, 272] width 307 height 28
type input "United Hair Ca"
click at [403, 309] on input "[EMAIL_ADDRESS][DOMAIN_NAME]" at bounding box center [525, 308] width 307 height 28
type input "Wellelin@unitedhaircare.com"
click at [589, 376] on form "First name Last name Phone United Hair Ca Company Wellelin@unitedhaircare.com E…" at bounding box center [525, 323] width 323 height 131
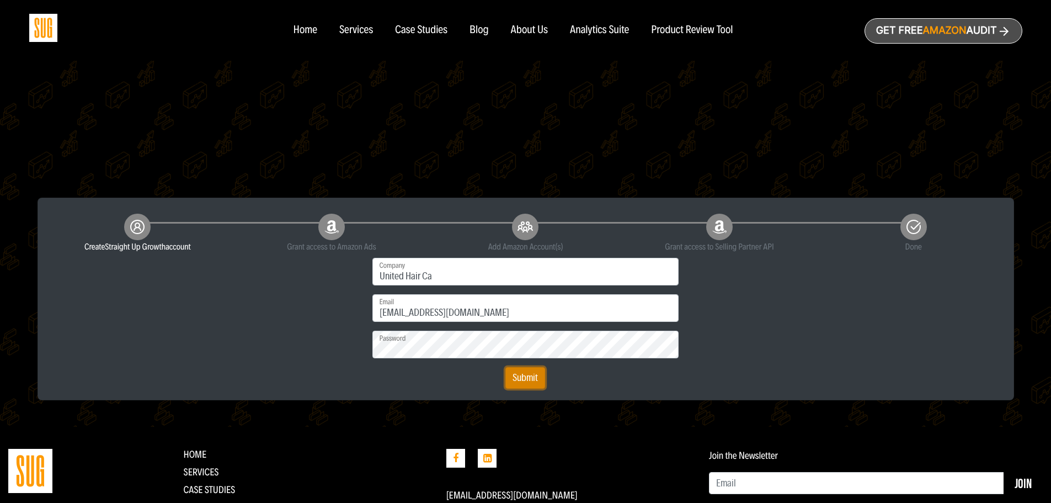
click at [521, 377] on button "Submit" at bounding box center [525, 378] width 40 height 22
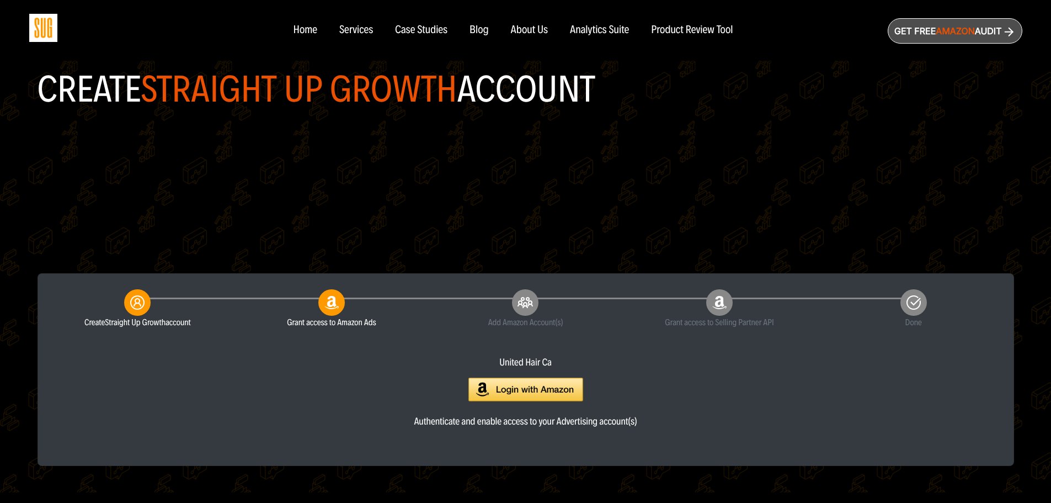
scroll to position [221, 0]
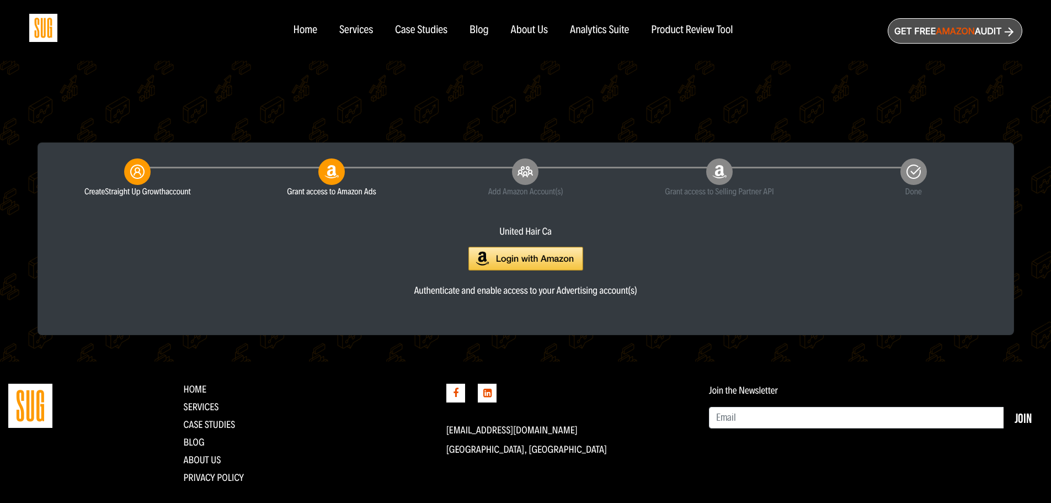
click at [495, 268] on img at bounding box center [525, 259] width 115 height 24
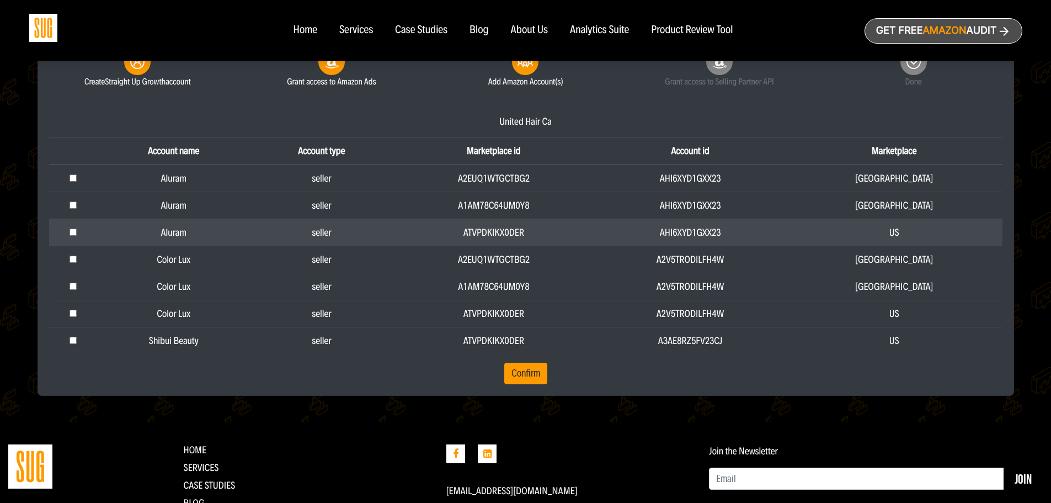
scroll to position [331, 0]
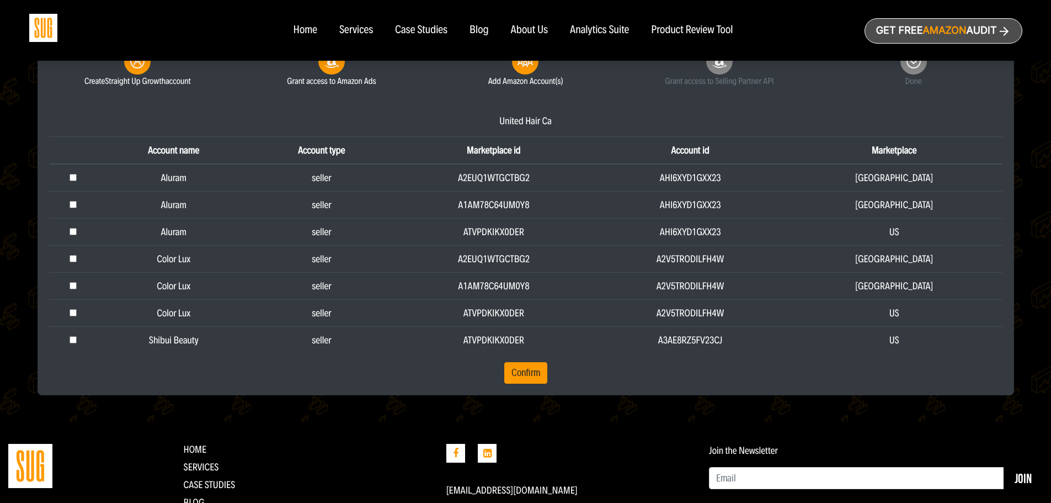
drag, startPoint x: 296, startPoint y: 367, endPoint x: 282, endPoint y: 371, distance: 14.5
click at [282, 371] on form "Account name Account type Marketplace id Account id Marketplace Aluram seller A…" at bounding box center [525, 260] width 953 height 248
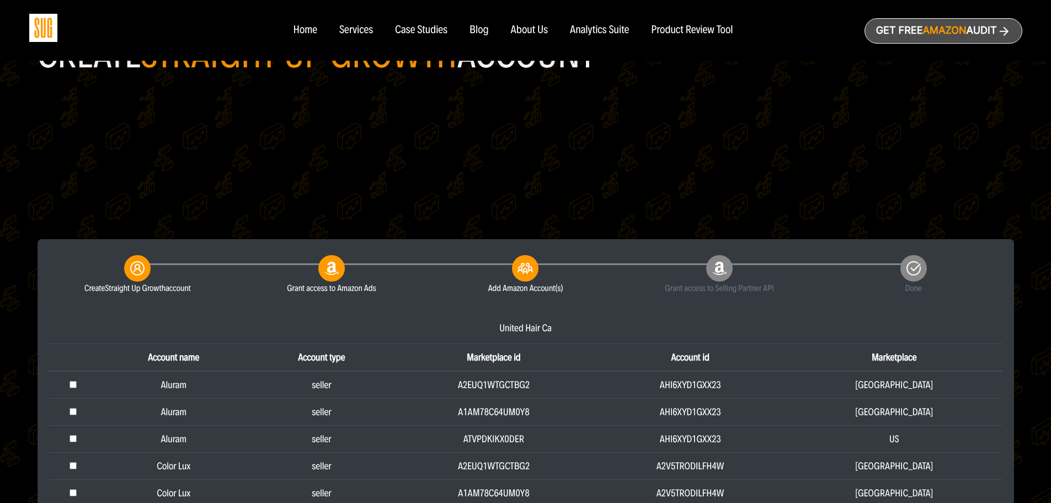
scroll to position [110, 0]
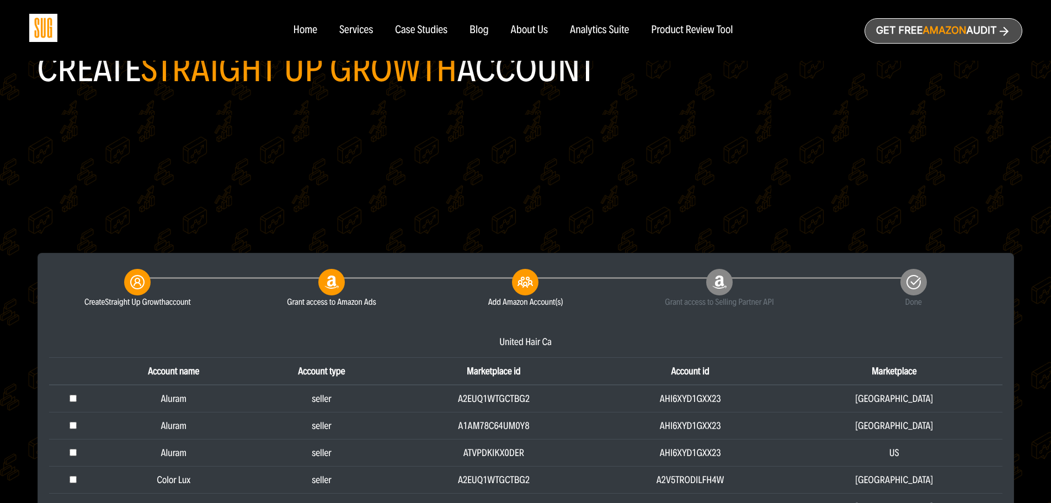
drag, startPoint x: 282, startPoint y: 371, endPoint x: 499, endPoint y: 177, distance: 291.5
click at [499, 177] on header "Create Straight Up Growth account" at bounding box center [526, 99] width 977 height 308
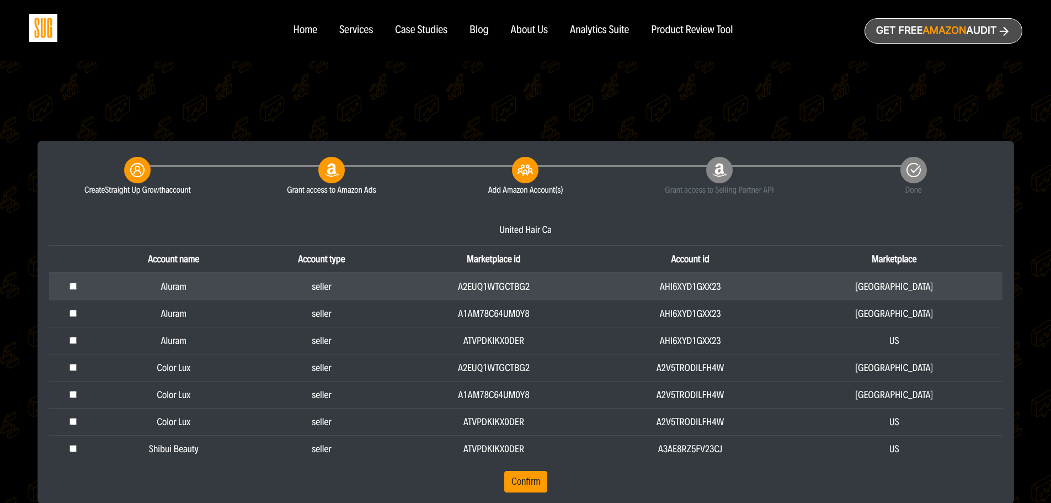
scroll to position [386, 0]
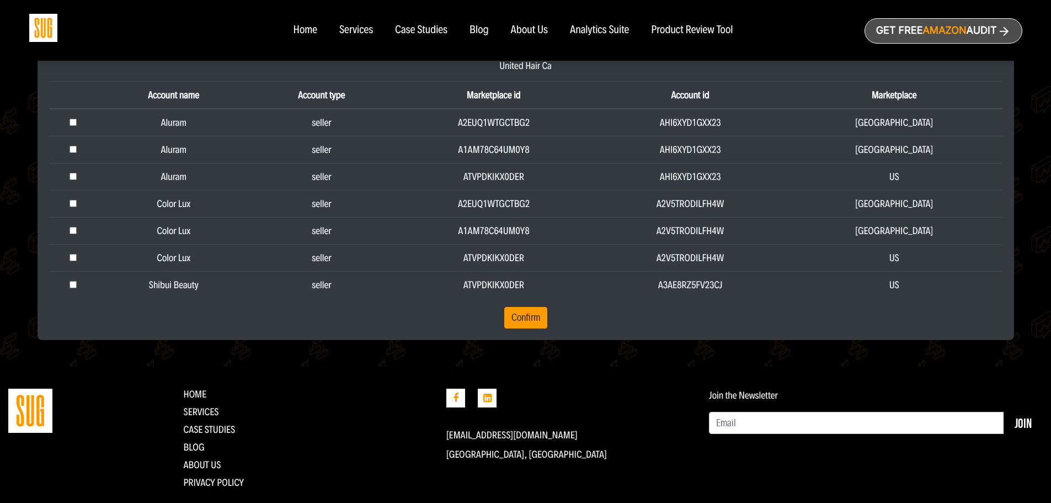
drag, startPoint x: 497, startPoint y: 211, endPoint x: 419, endPoint y: 314, distance: 129.7
click at [419, 314] on form "Account name Account type Marketplace id Account id Marketplace Aluram seller A…" at bounding box center [525, 205] width 953 height 248
drag, startPoint x: 417, startPoint y: 307, endPoint x: 404, endPoint y: 350, distance: 44.9
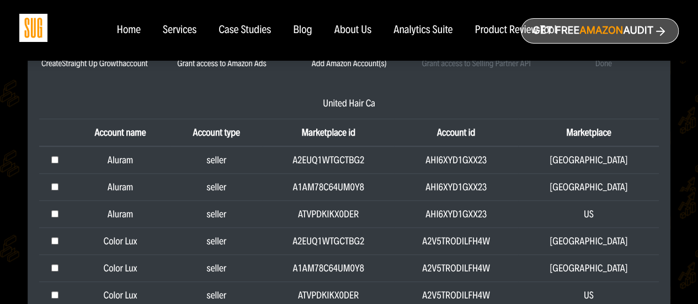
scroll to position [263, 0]
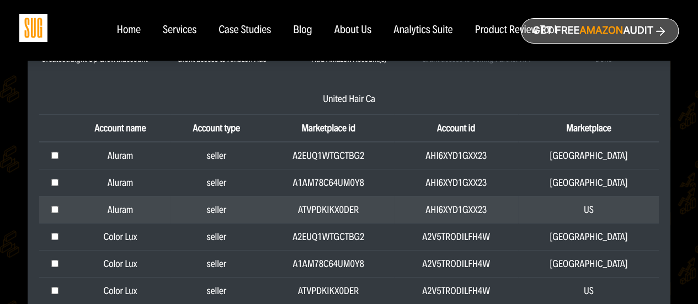
click at [58, 206] on input "checkbox" at bounding box center [54, 209] width 7 height 7
checkbox input "true"
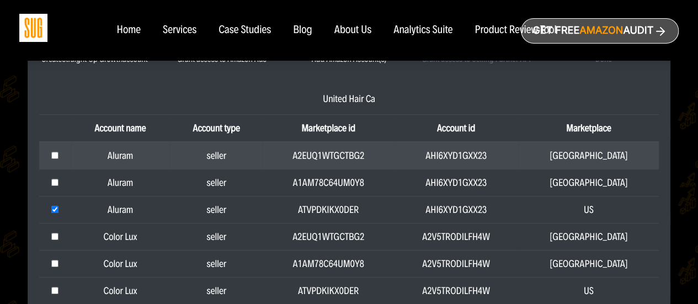
click at [58, 152] on input "checkbox" at bounding box center [54, 155] width 7 height 7
checkbox input "true"
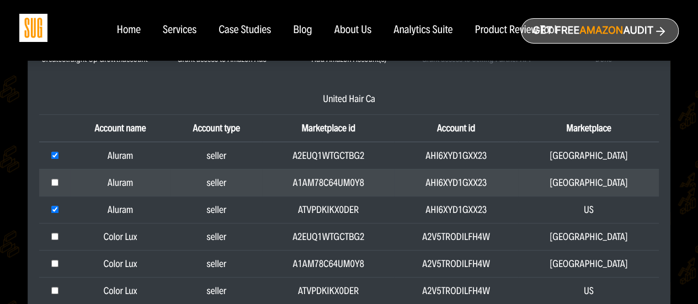
click at [56, 177] on td at bounding box center [54, 182] width 31 height 27
click at [56, 180] on input "checkbox" at bounding box center [54, 182] width 7 height 7
checkbox input "true"
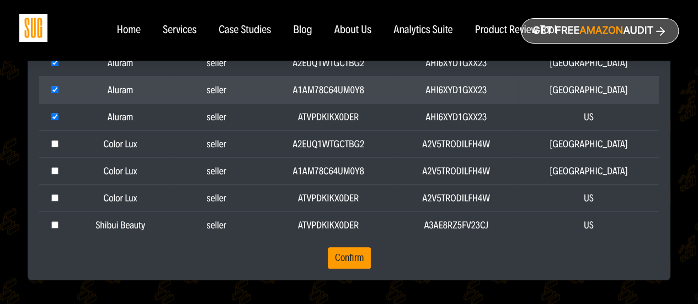
scroll to position [358, 0]
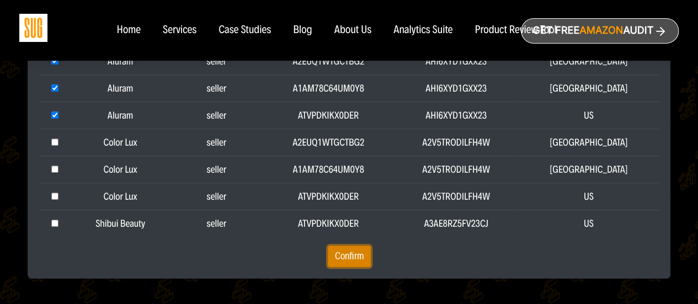
click at [346, 257] on button "Confirm" at bounding box center [349, 257] width 43 height 22
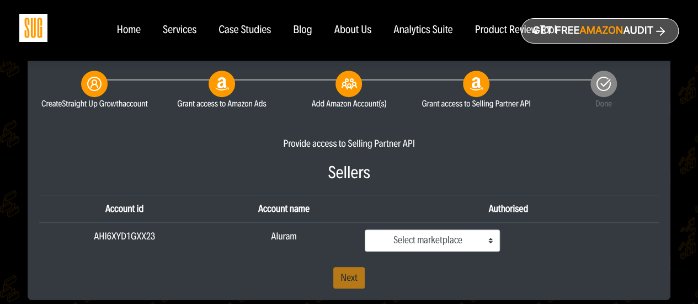
scroll to position [243, 0]
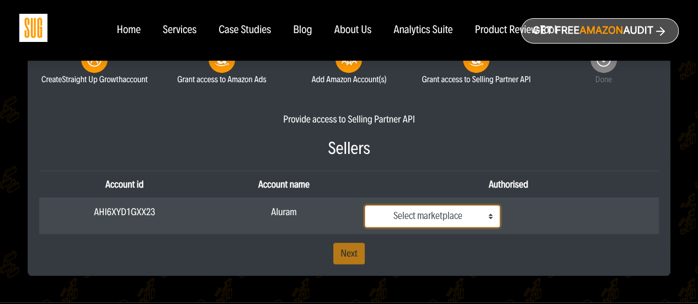
click at [435, 215] on select "Select marketplace [GEOGRAPHIC_DATA] [GEOGRAPHIC_DATA] [GEOGRAPHIC_DATA]" at bounding box center [433, 216] width 136 height 22
select select "ATVPDKIKX0DER"
click at [365, 205] on select "Select marketplace [GEOGRAPHIC_DATA] [GEOGRAPHIC_DATA] [GEOGRAPHIC_DATA]" at bounding box center [433, 216] width 136 height 22
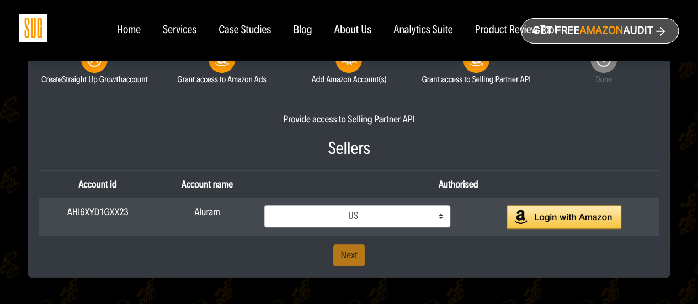
click at [572, 225] on img at bounding box center [563, 217] width 115 height 24
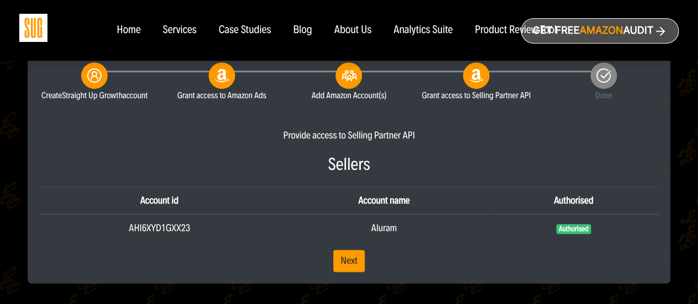
scroll to position [227, 0]
click at [355, 262] on link "Next" at bounding box center [348, 260] width 31 height 22
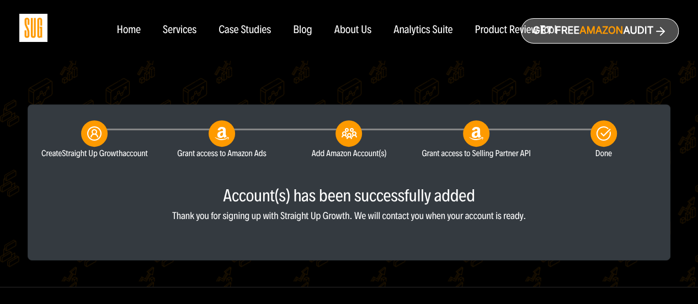
scroll to position [169, 0]
click at [0, 225] on div "Create Straight Up Growth account Create Straight Up Growth account Grant acces…" at bounding box center [349, 73] width 698 height 374
